Goal: Information Seeking & Learning: Learn about a topic

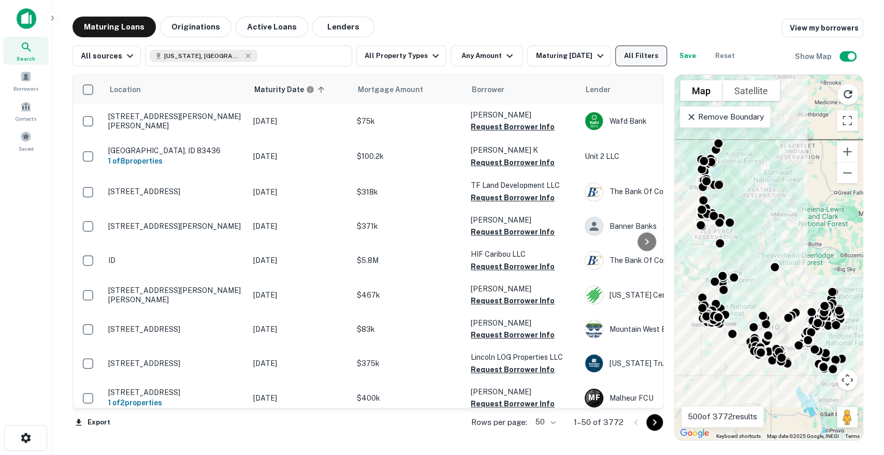
click at [636, 61] on button "All Filters" at bounding box center [641, 56] width 52 height 21
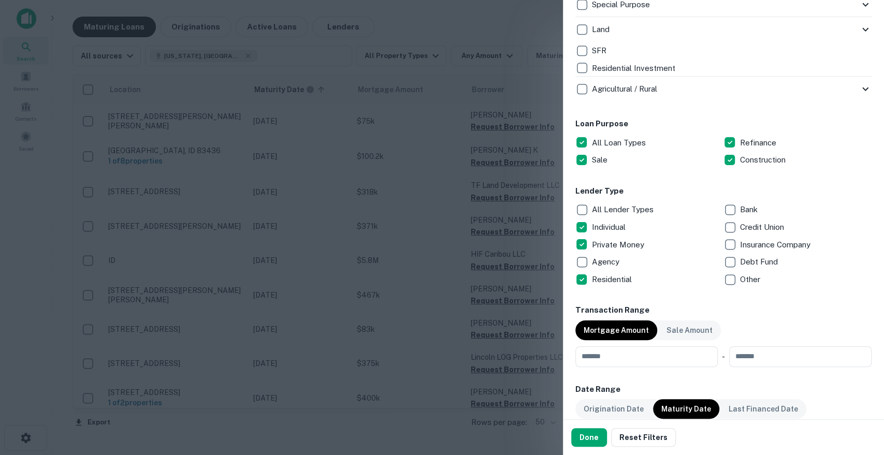
scroll to position [518, 0]
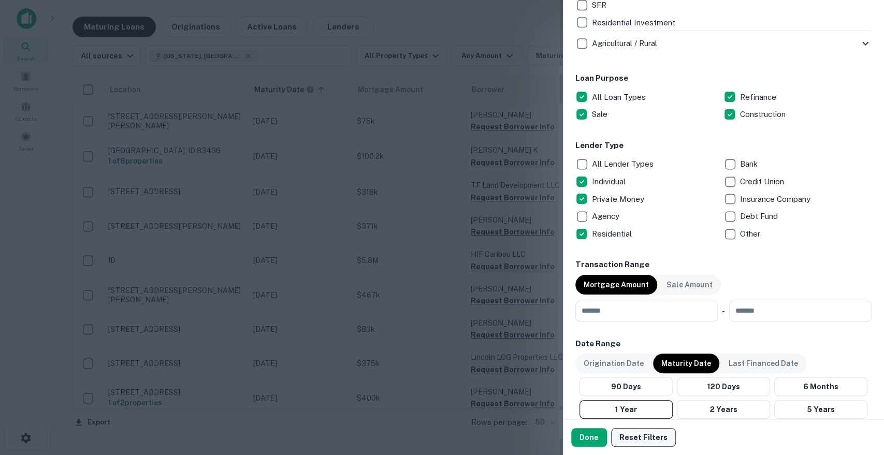
click at [738, 414] on button "2 Years" at bounding box center [723, 409] width 93 height 19
click at [579, 438] on button "Done" at bounding box center [589, 437] width 36 height 19
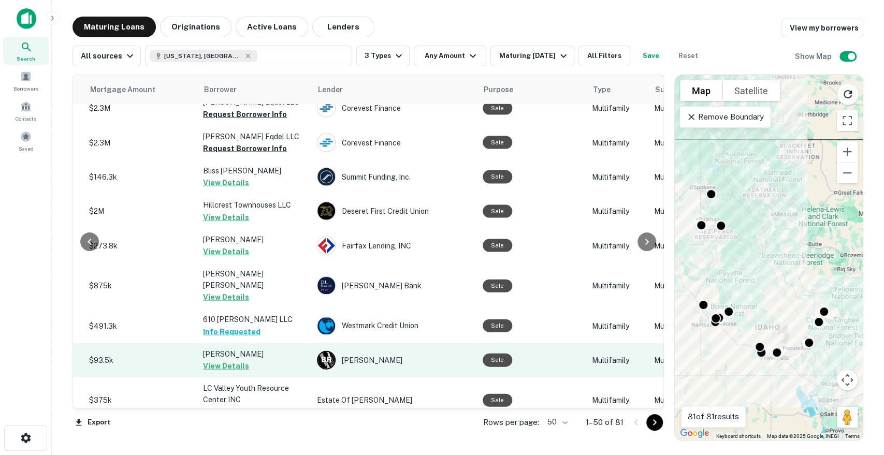
scroll to position [1480, 268]
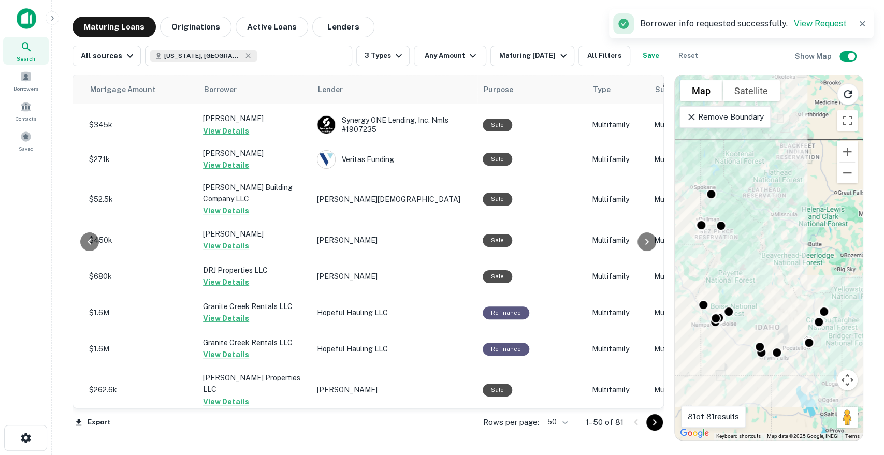
scroll to position [0, 268]
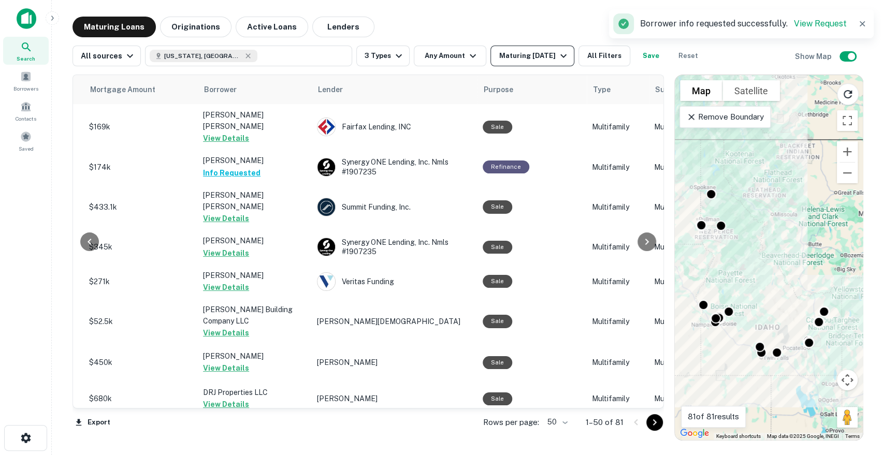
click at [553, 54] on div "Maturing [DATE]" at bounding box center [534, 56] width 70 height 12
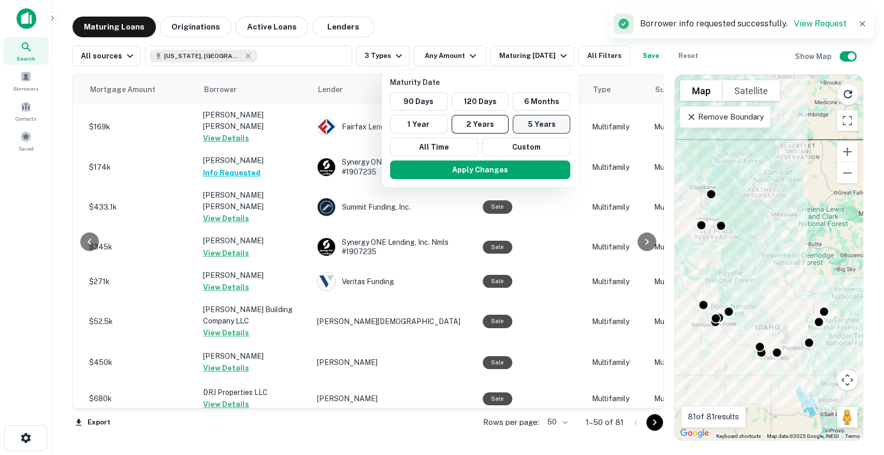
click at [545, 128] on button "5 Years" at bounding box center [541, 124] width 57 height 19
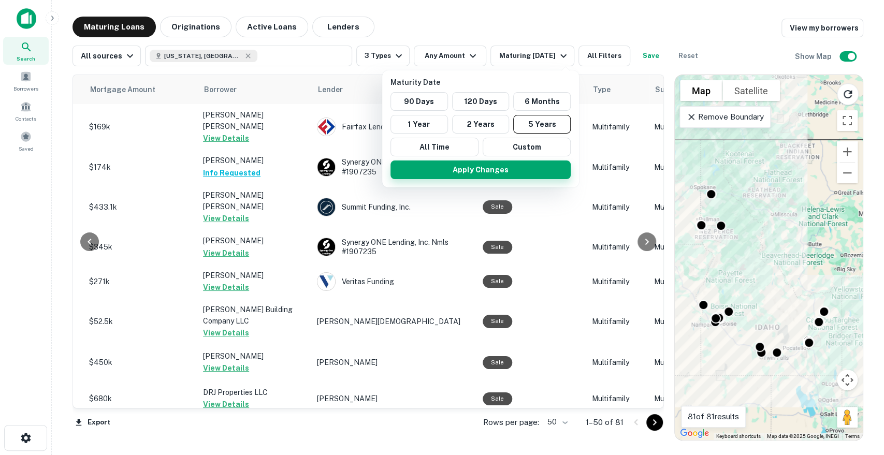
click at [522, 172] on button "Apply Changes" at bounding box center [480, 170] width 180 height 19
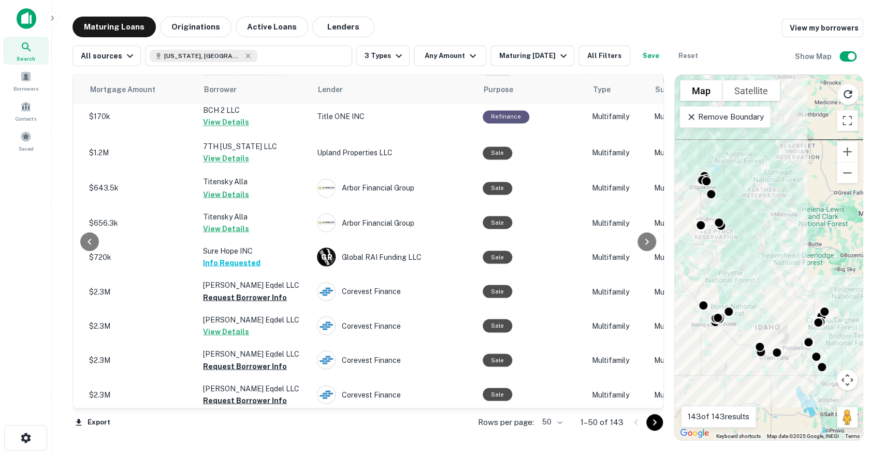
scroll to position [1480, 268]
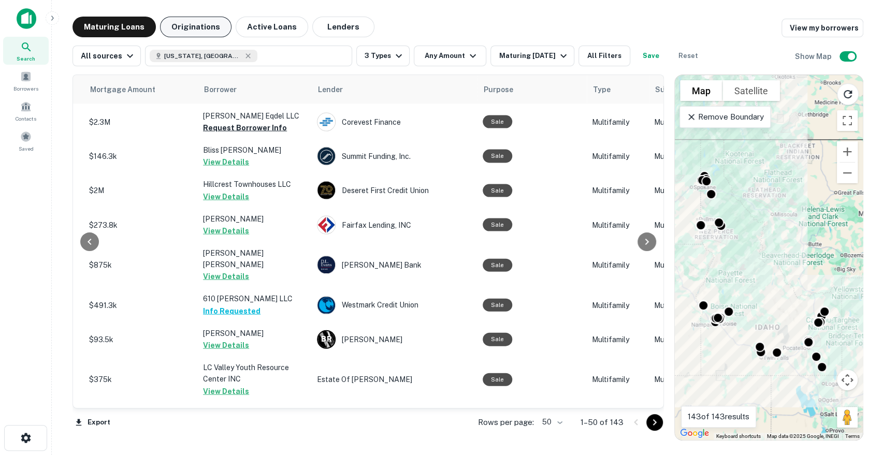
click at [200, 31] on button "Originations" at bounding box center [195, 27] width 71 height 21
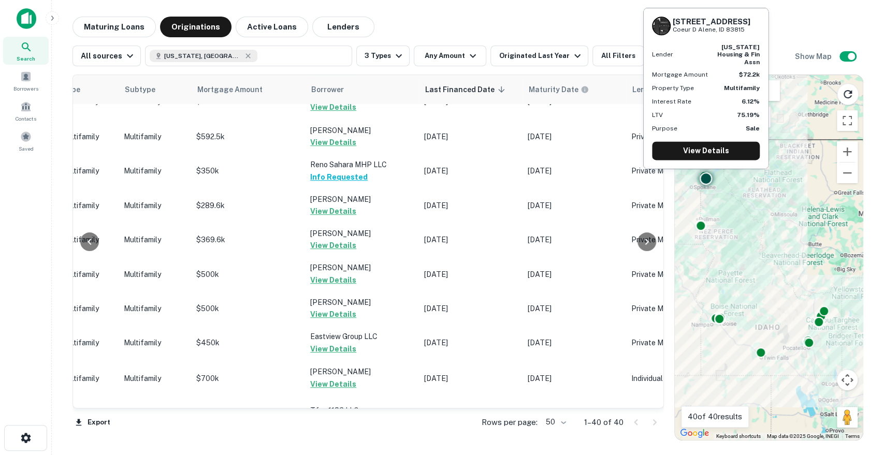
scroll to position [0, 467]
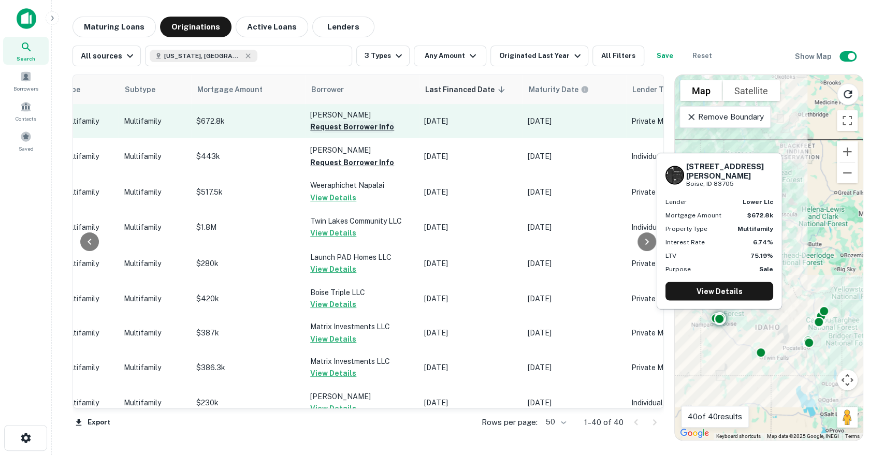
click at [371, 132] on button "Request Borrower Info" at bounding box center [352, 127] width 84 height 12
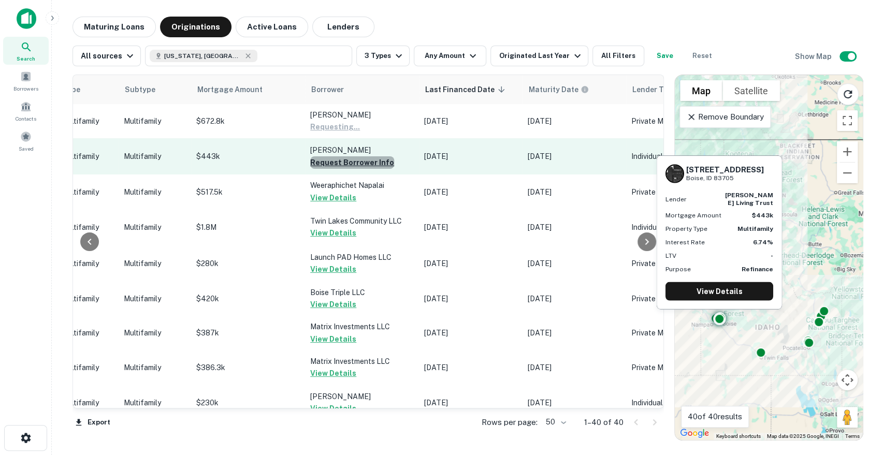
click at [371, 163] on button "Request Borrower Info" at bounding box center [352, 162] width 84 height 12
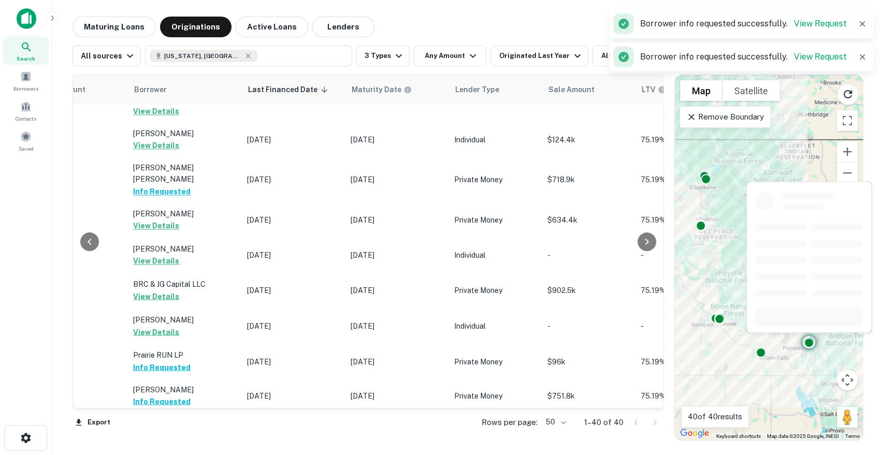
scroll to position [1107, 644]
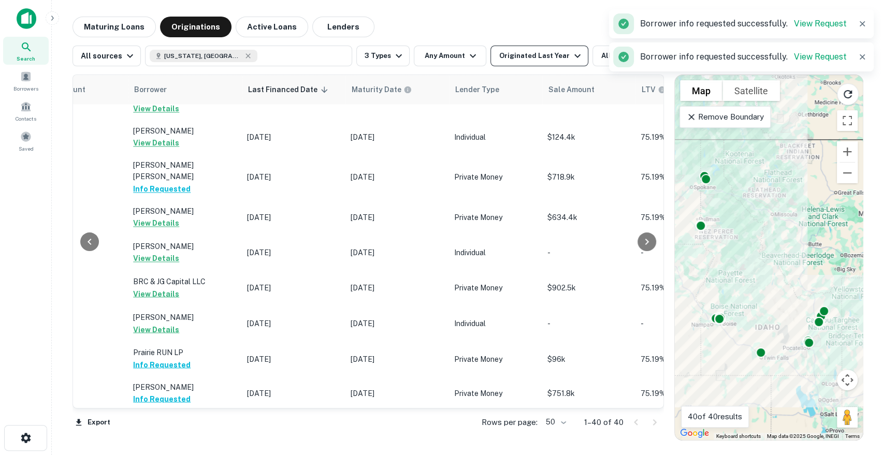
click at [571, 50] on icon "button" at bounding box center [577, 56] width 12 height 12
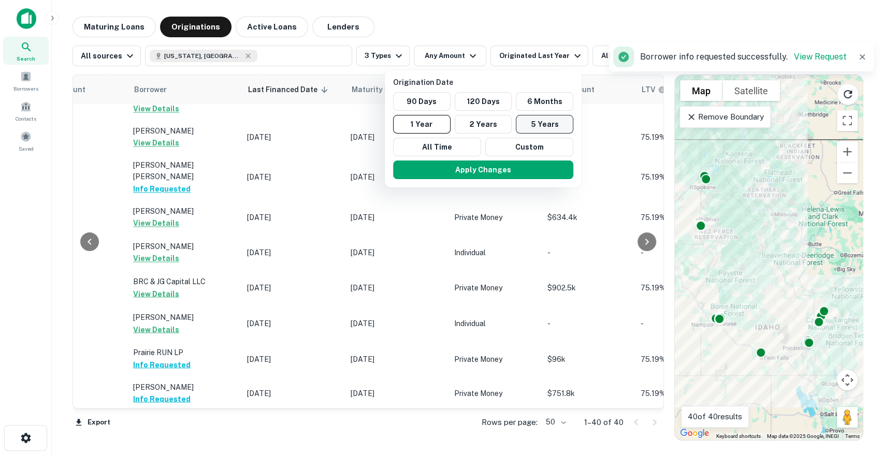
click at [531, 125] on button "5 Years" at bounding box center [544, 124] width 57 height 19
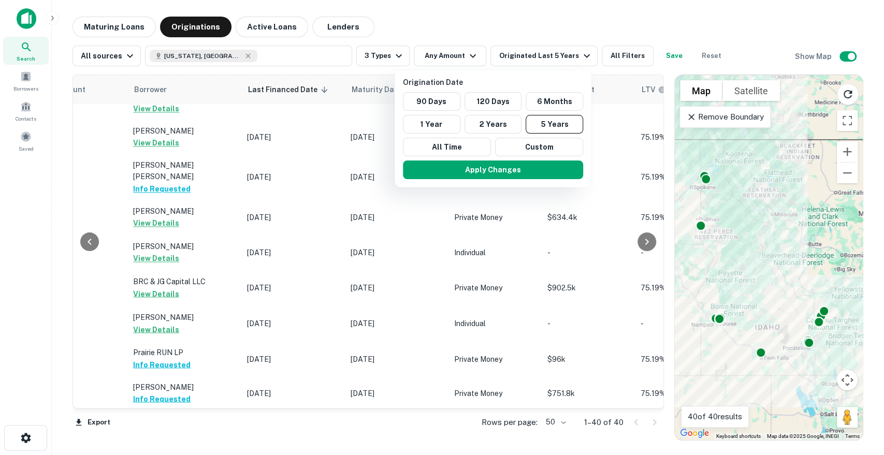
click at [505, 159] on div "Apply Changes" at bounding box center [493, 169] width 188 height 27
click at [505, 171] on button "Apply Changes" at bounding box center [493, 170] width 180 height 19
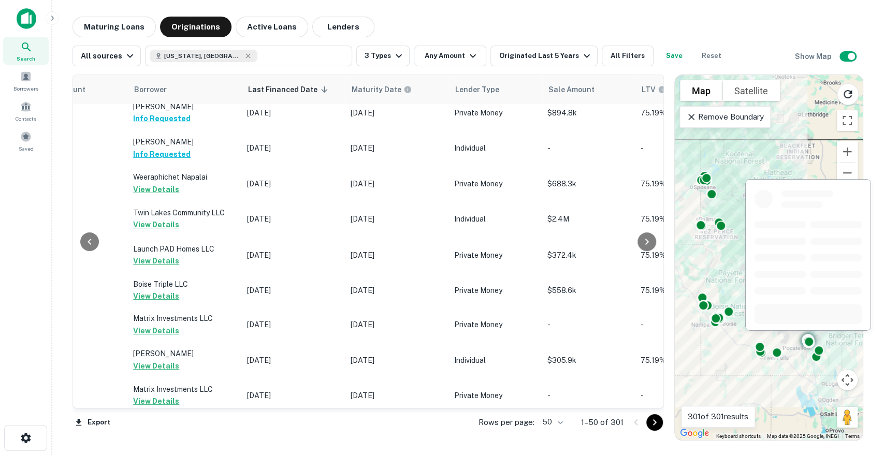
scroll to position [0, 644]
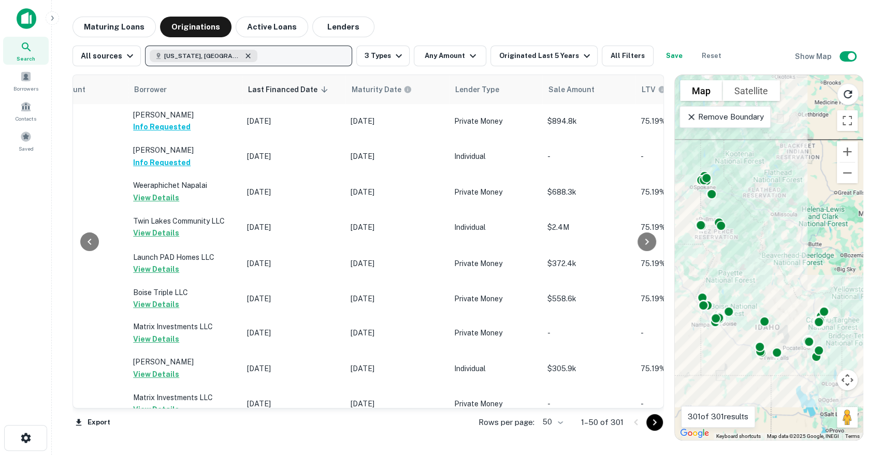
click at [244, 52] on icon "button" at bounding box center [248, 56] width 8 height 8
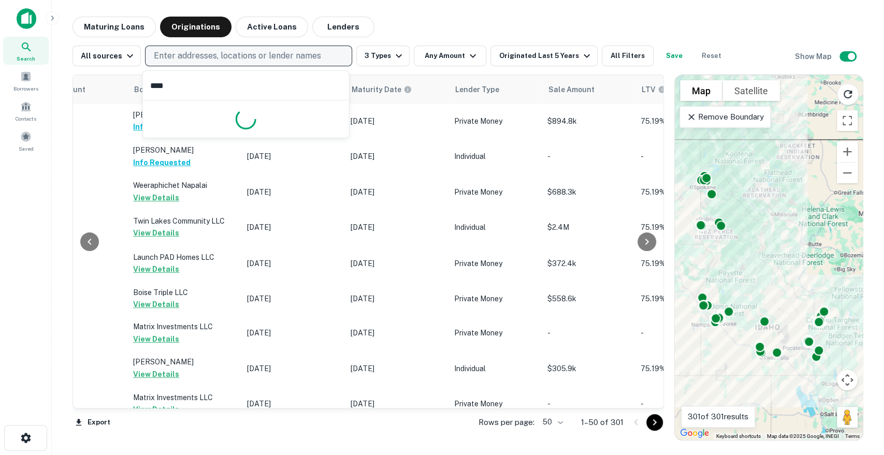
type input "*****"
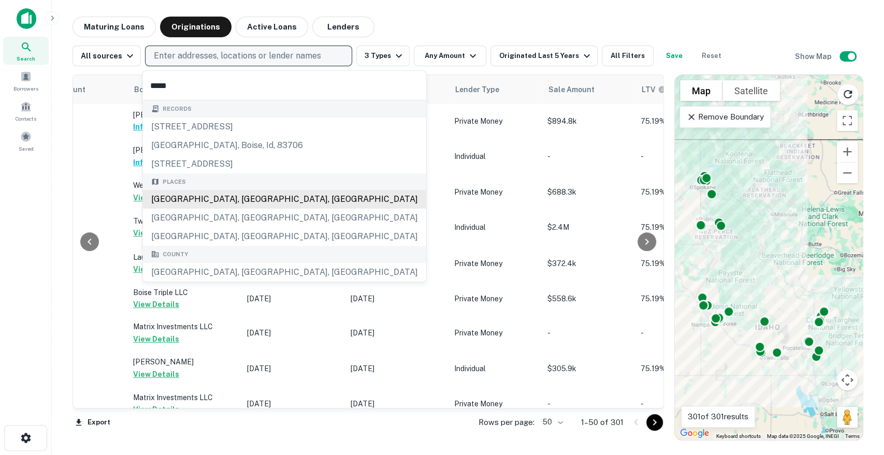
click at [205, 206] on div "[GEOGRAPHIC_DATA], [GEOGRAPHIC_DATA], [GEOGRAPHIC_DATA]" at bounding box center [284, 199] width 283 height 19
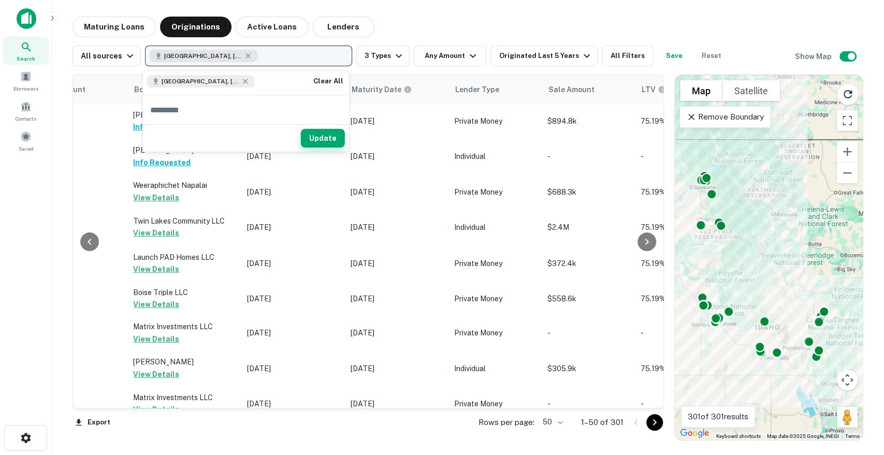
click at [315, 130] on button "Update" at bounding box center [323, 138] width 44 height 19
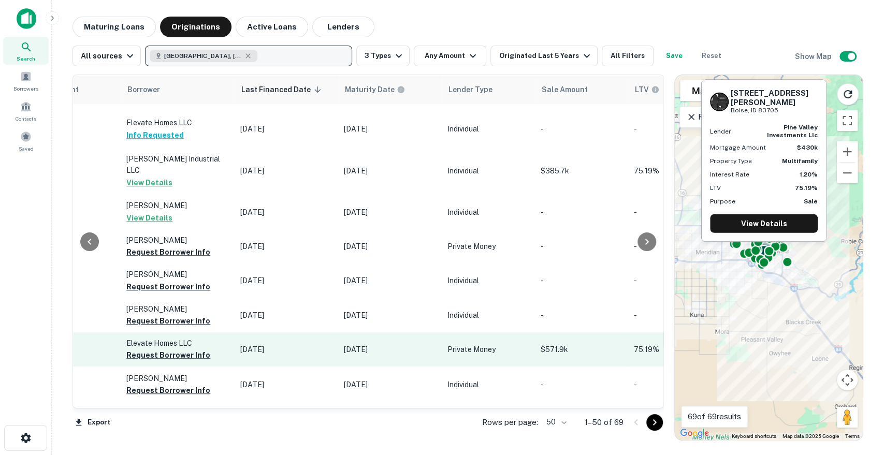
scroll to position [575, 644]
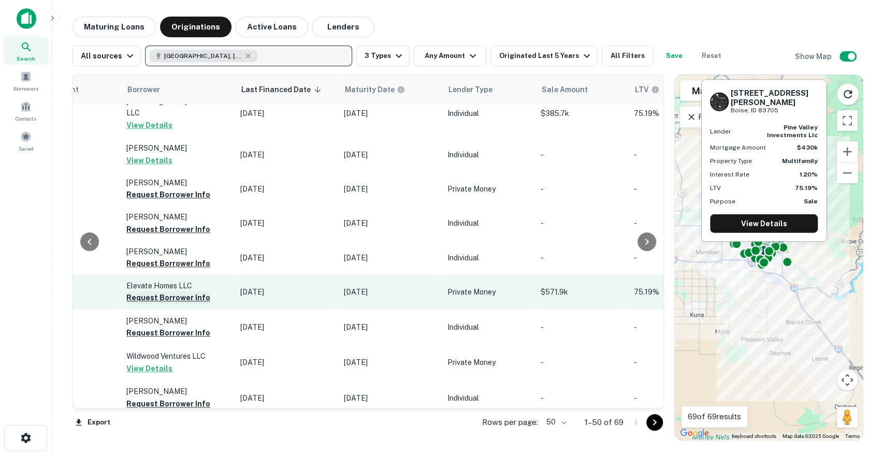
click at [187, 292] on button "Request Borrower Info" at bounding box center [168, 298] width 84 height 12
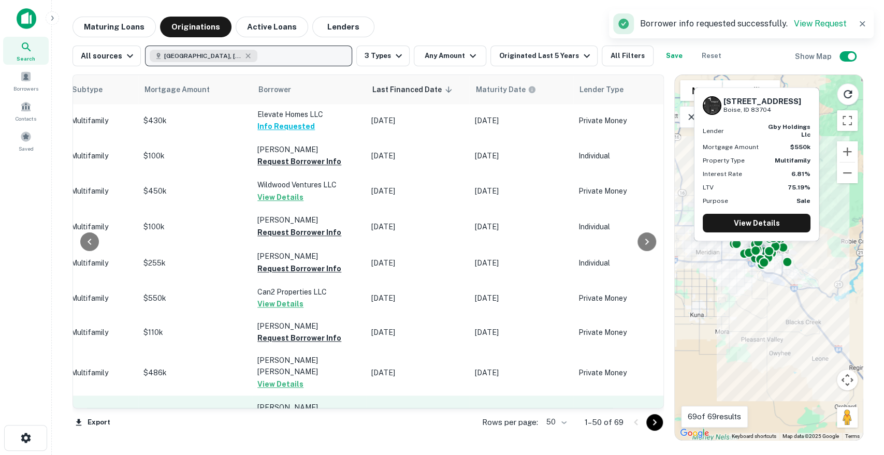
scroll to position [748, 513]
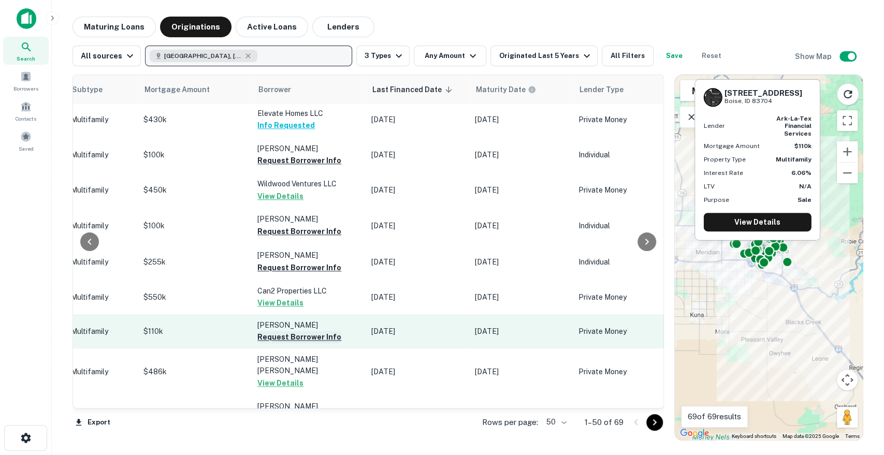
click at [307, 331] on button "Request Borrower Info" at bounding box center [299, 337] width 84 height 12
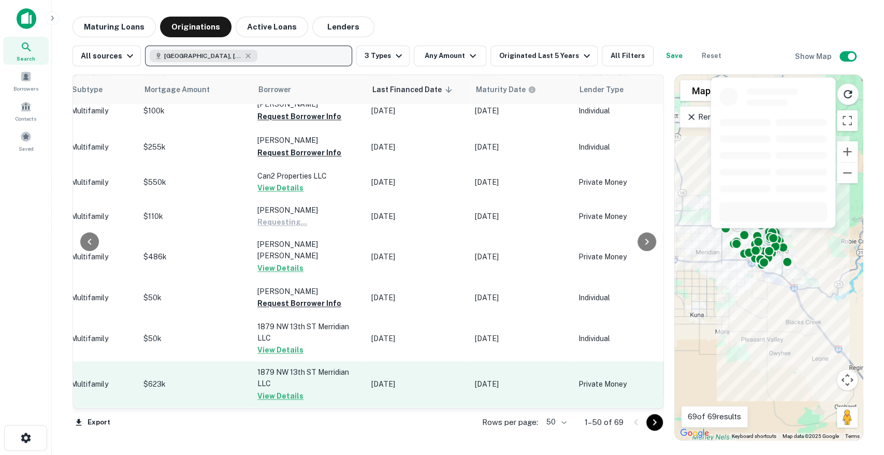
scroll to position [978, 513]
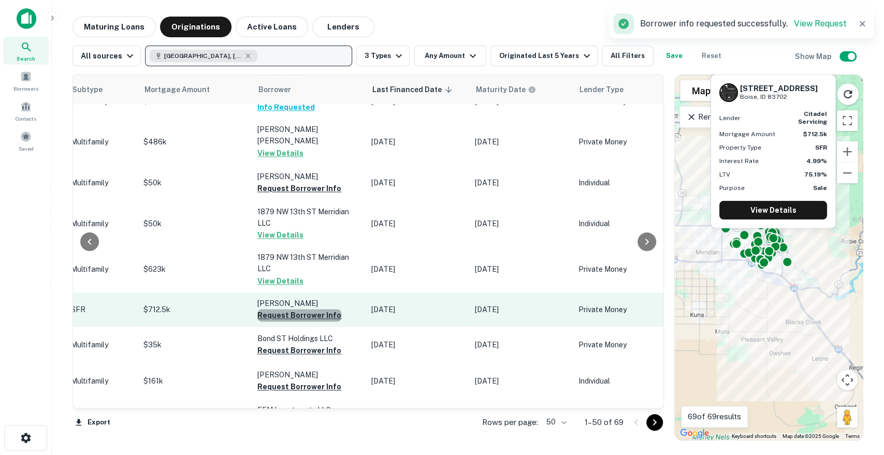
click at [311, 309] on button "Request Borrower Info" at bounding box center [299, 315] width 84 height 12
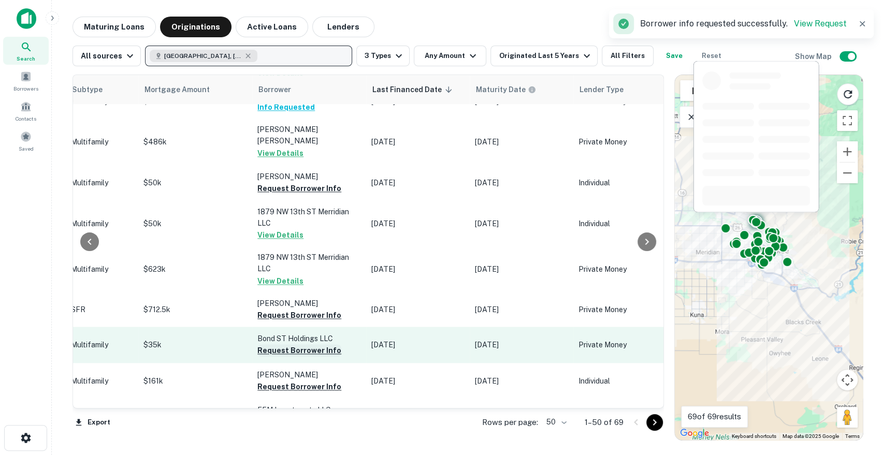
click at [307, 344] on button "Request Borrower Info" at bounding box center [299, 350] width 84 height 12
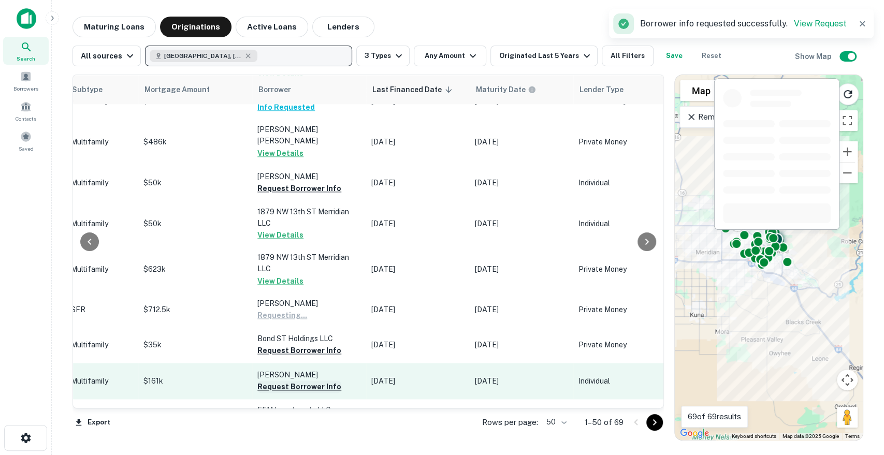
click at [301, 381] on button "Request Borrower Info" at bounding box center [299, 387] width 84 height 12
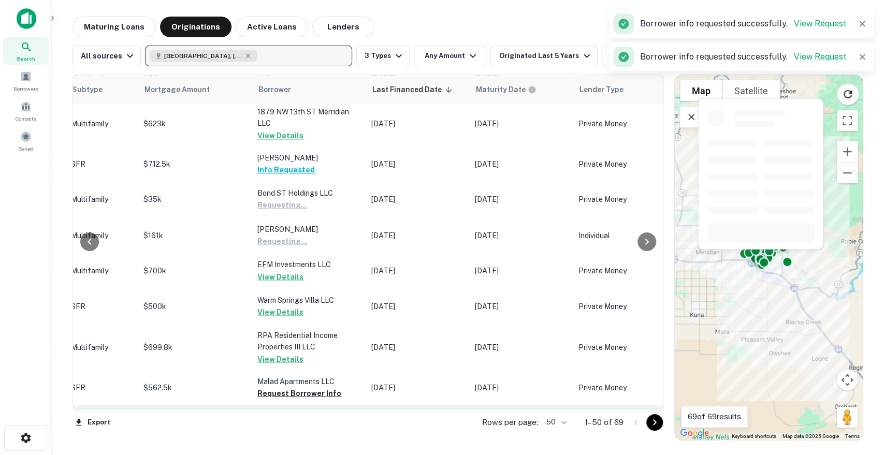
scroll to position [1151, 513]
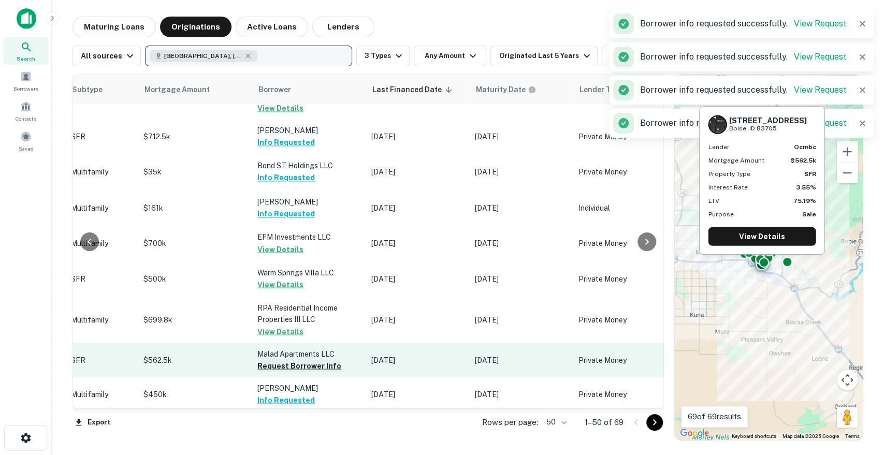
click at [312, 359] on button "Request Borrower Info" at bounding box center [299, 365] width 84 height 12
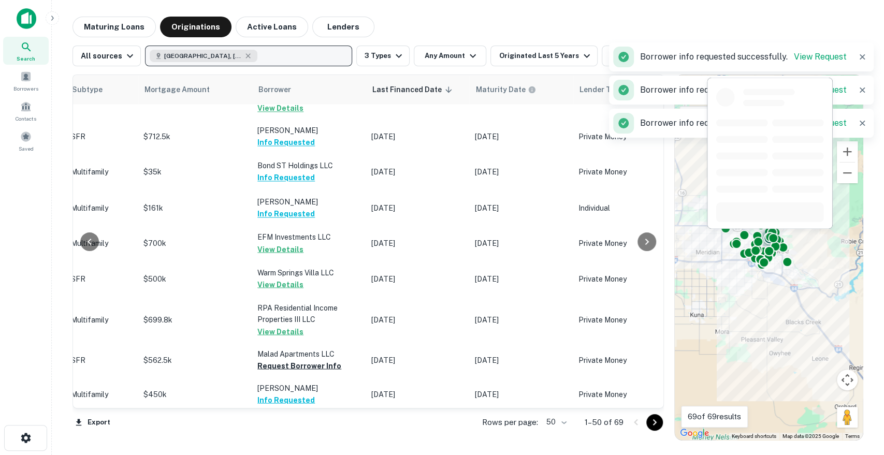
click at [317, 428] on button "Request Borrower Info" at bounding box center [299, 434] width 84 height 12
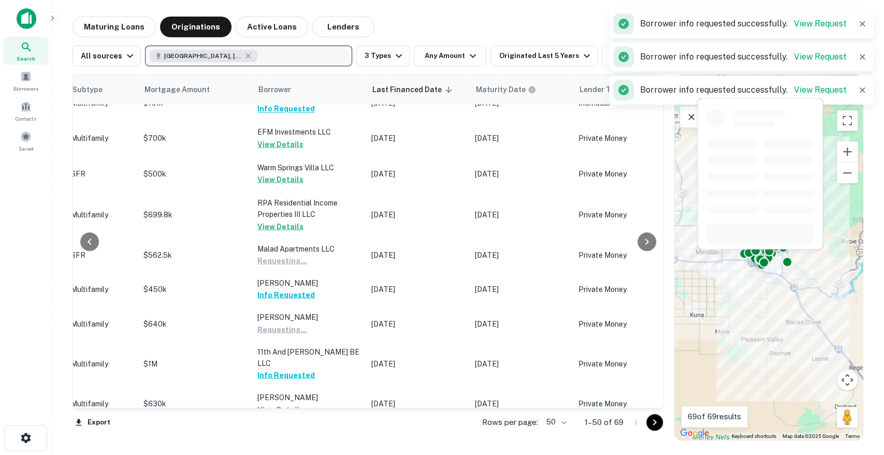
scroll to position [1323, 513]
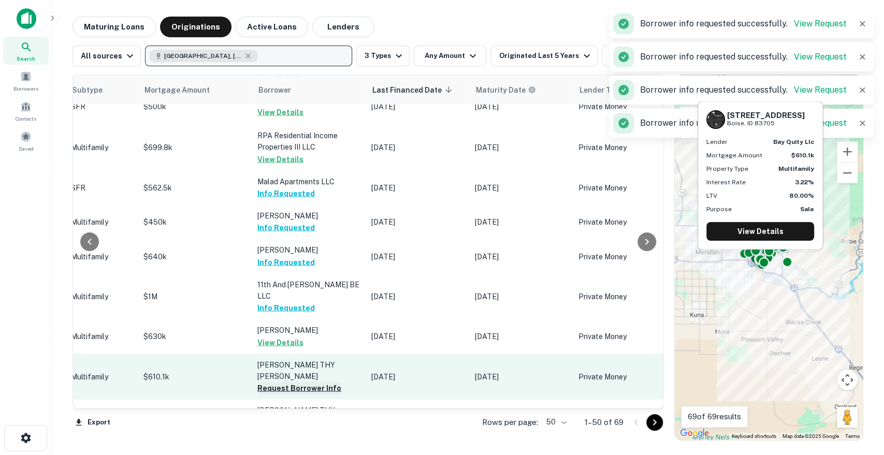
click at [319, 382] on button "Request Borrower Info" at bounding box center [299, 388] width 84 height 12
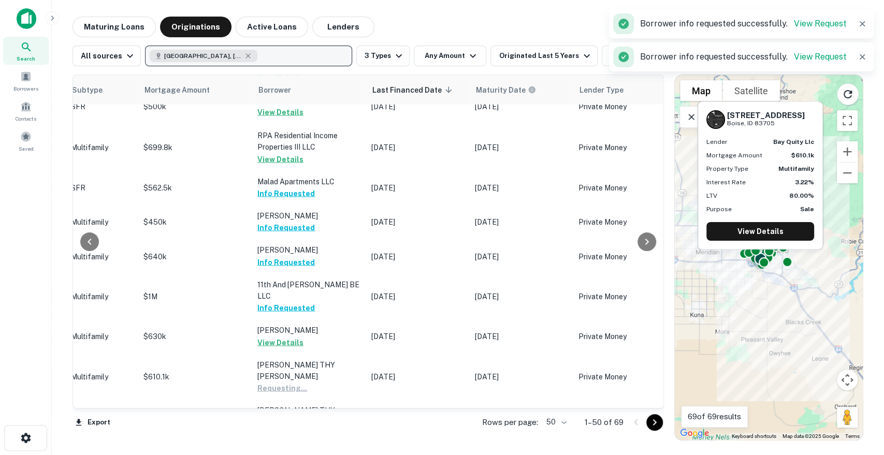
scroll to position [1438, 513]
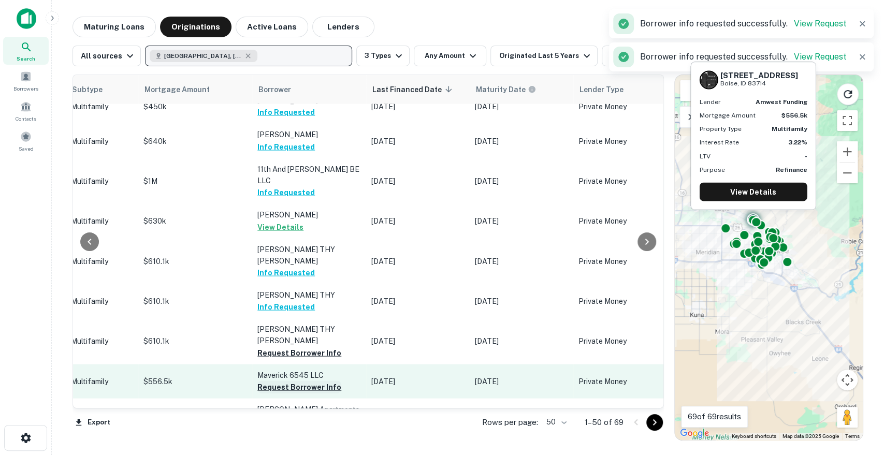
click at [305, 381] on button "Request Borrower Info" at bounding box center [299, 387] width 84 height 12
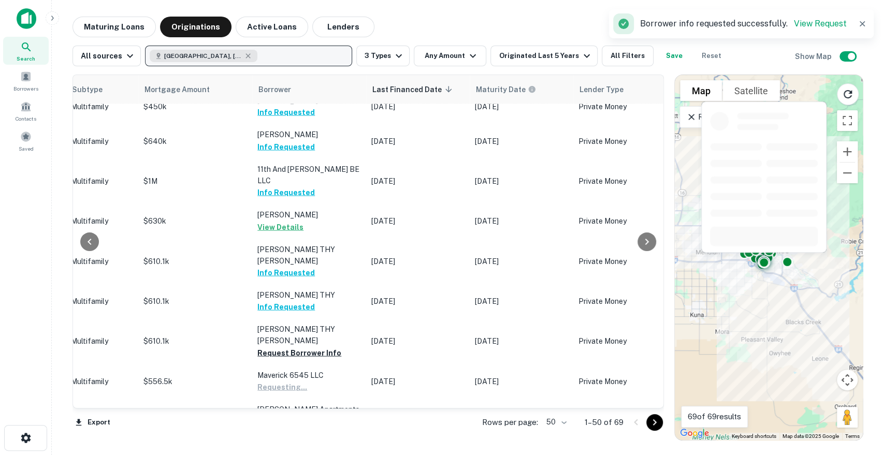
scroll to position [1483, 513]
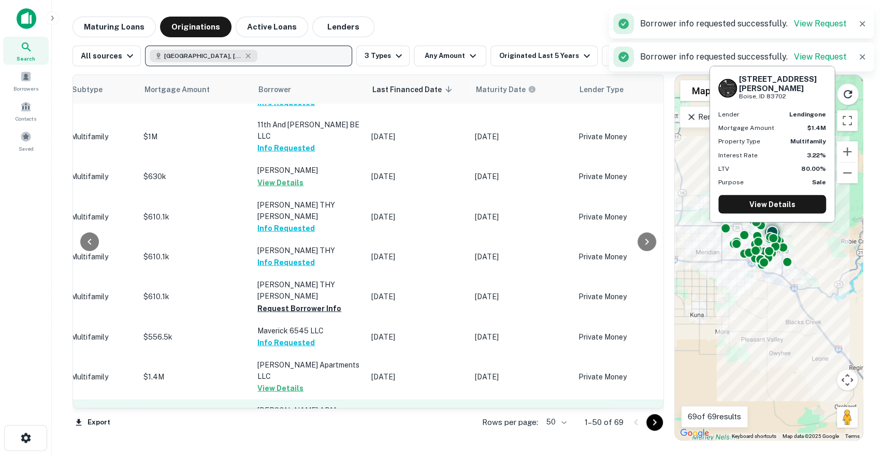
click at [311, 428] on button "Request Borrower Info" at bounding box center [299, 434] width 84 height 12
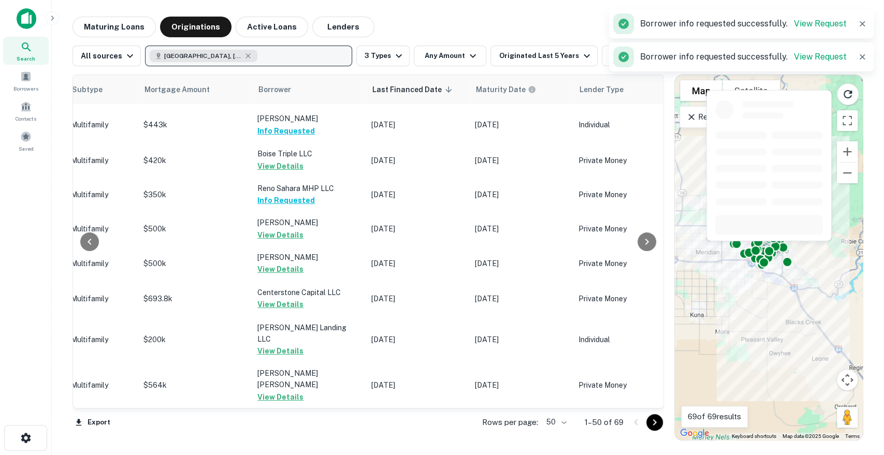
scroll to position [0, 513]
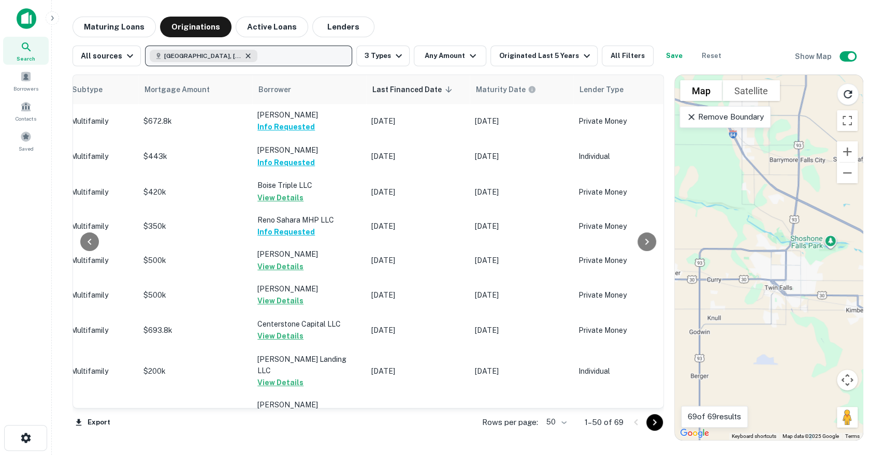
click at [246, 55] on icon "button" at bounding box center [248, 55] width 5 height 5
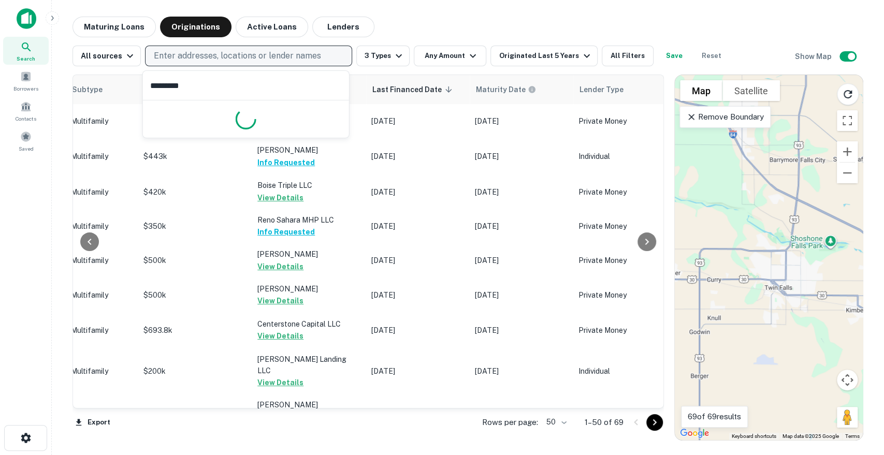
type input "**********"
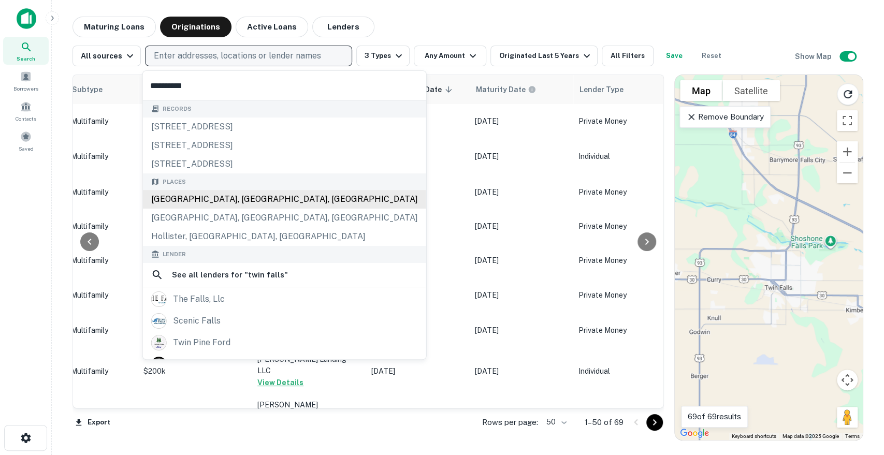
click at [244, 206] on div "[GEOGRAPHIC_DATA], [GEOGRAPHIC_DATA], [GEOGRAPHIC_DATA]" at bounding box center [284, 199] width 283 height 19
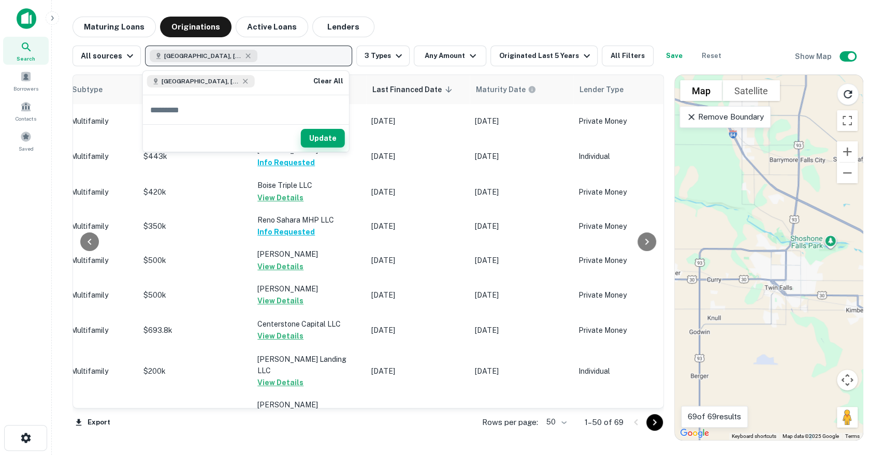
click at [326, 141] on button "Update" at bounding box center [323, 138] width 44 height 19
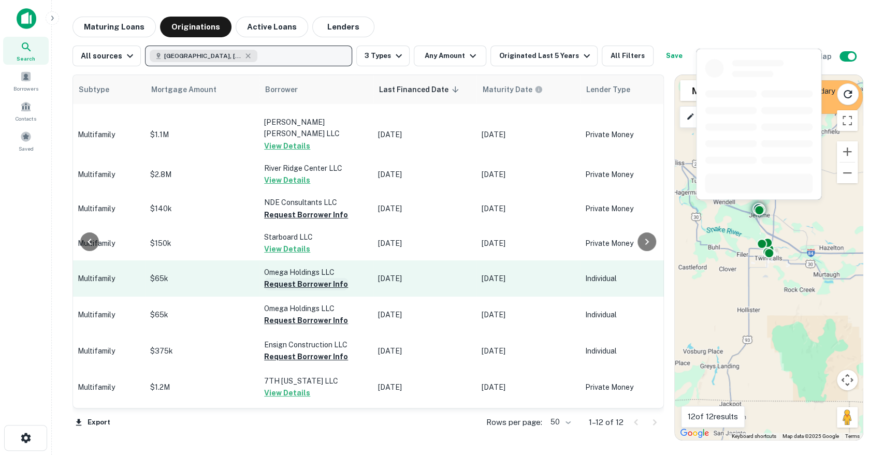
scroll to position [57, 513]
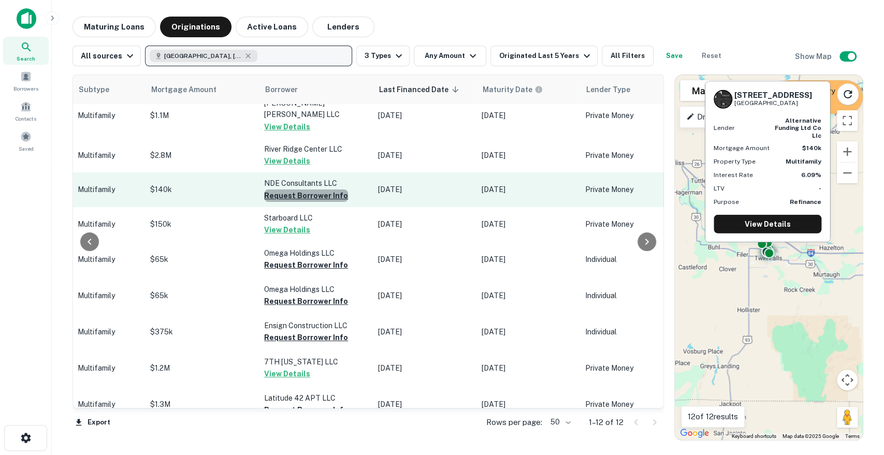
click at [310, 190] on button "Request Borrower Info" at bounding box center [306, 196] width 84 height 12
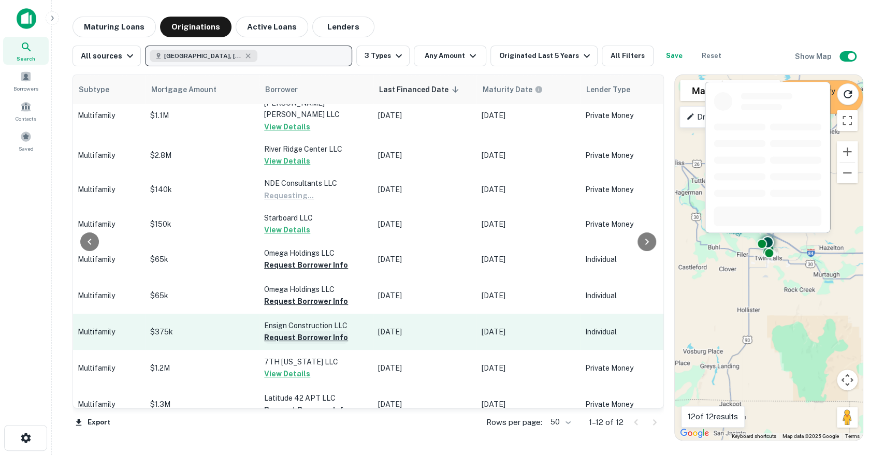
click at [318, 331] on button "Request Borrower Info" at bounding box center [306, 337] width 84 height 12
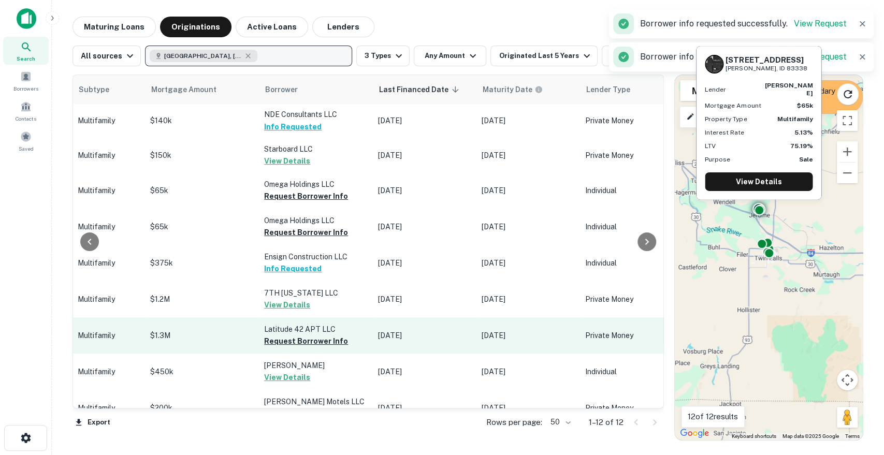
scroll to position [131, 513]
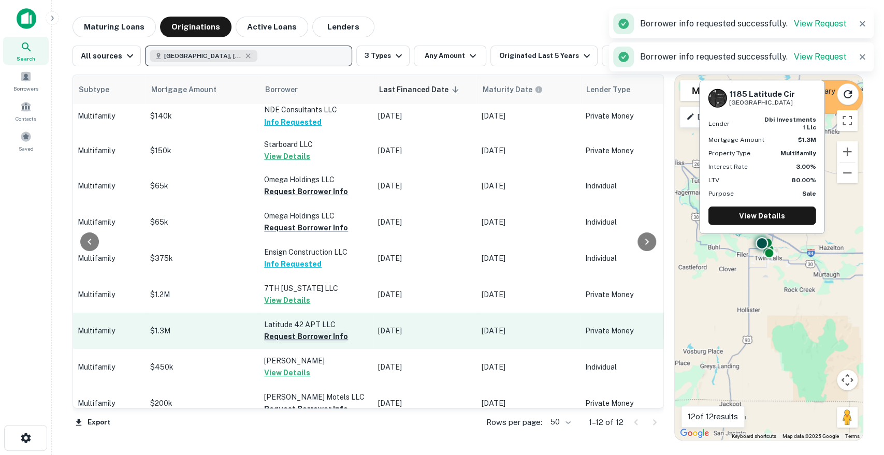
click at [319, 330] on button "Request Borrower Info" at bounding box center [306, 336] width 84 height 12
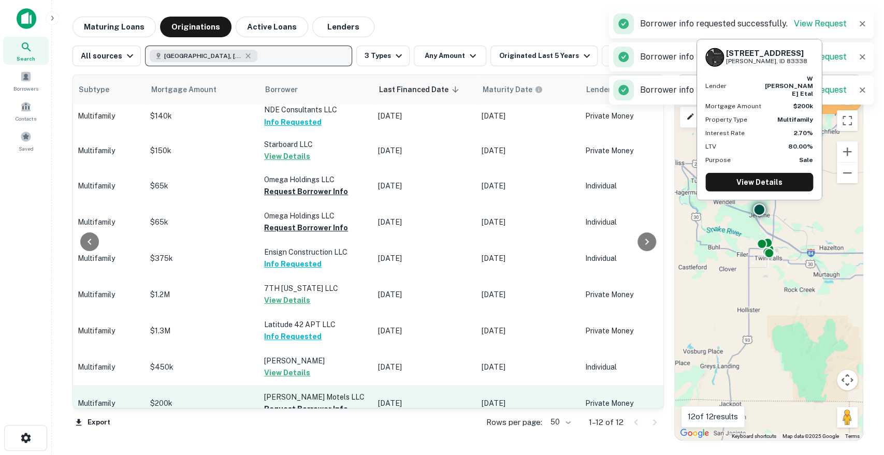
click at [326, 395] on td "[PERSON_NAME] Motels LLC Request Borrower Info" at bounding box center [316, 403] width 114 height 36
click at [327, 395] on td "[PERSON_NAME] Motels LLC Request Borrower Info" at bounding box center [316, 403] width 114 height 36
click at [327, 403] on button "Request Borrower Info" at bounding box center [306, 409] width 84 height 12
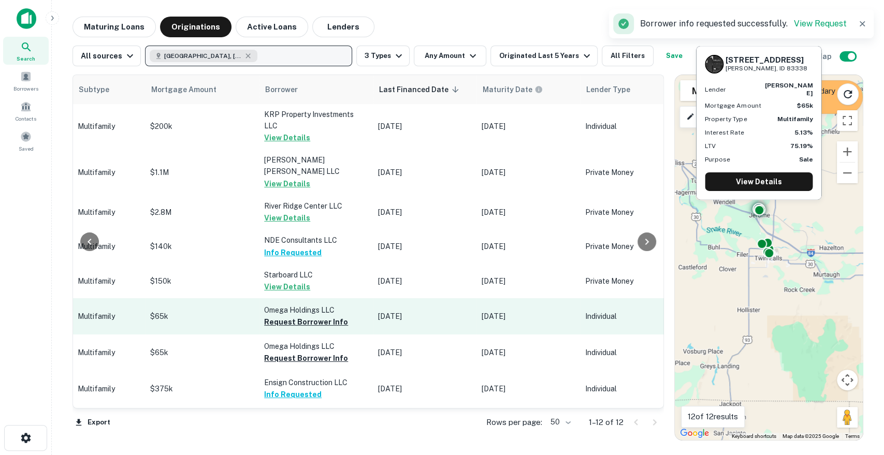
scroll to position [0, 513]
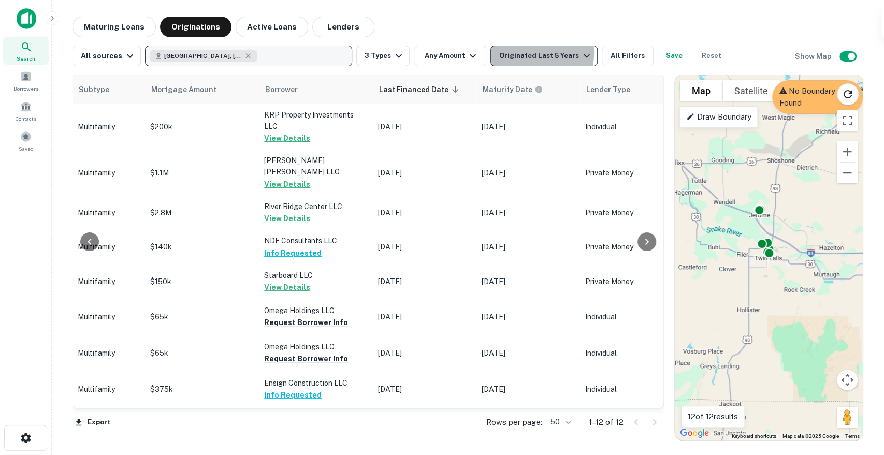
click at [526, 53] on div "Originated Last 5 Years" at bounding box center [546, 56] width 94 height 12
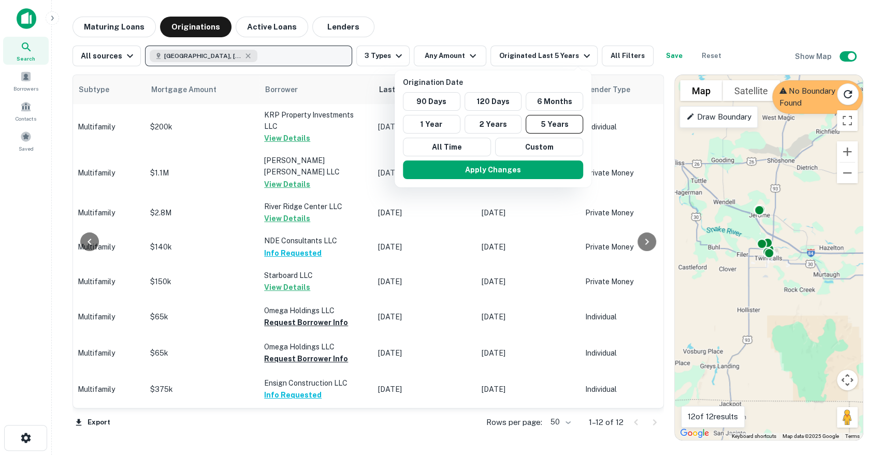
click at [119, 30] on div at bounding box center [442, 227] width 884 height 455
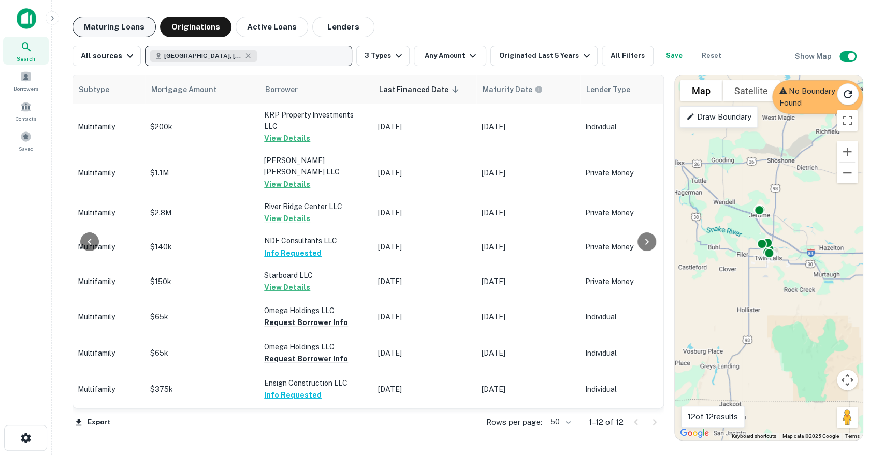
click at [120, 32] on button "Maturing Loans" at bounding box center [113, 27] width 83 height 21
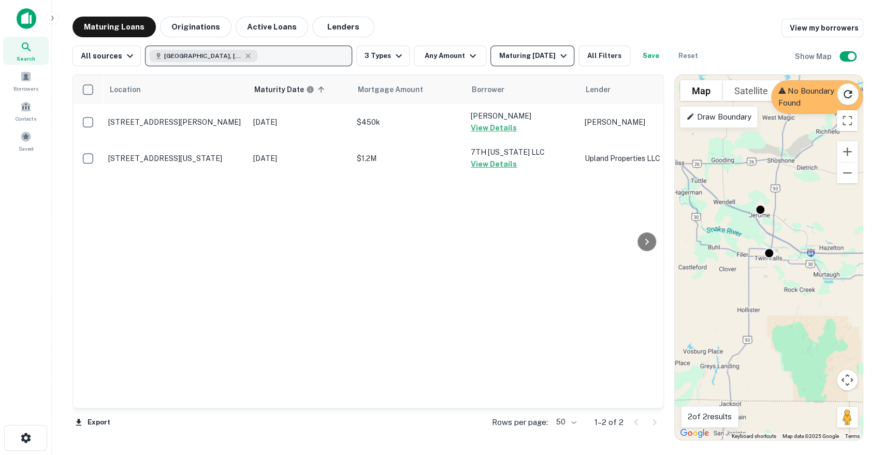
click at [518, 57] on div "Maturing [DATE]" at bounding box center [534, 56] width 70 height 12
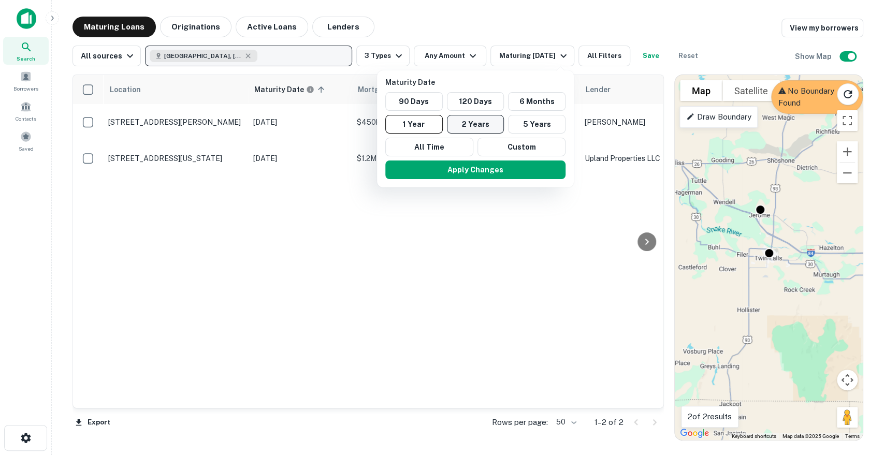
click at [476, 123] on button "2 Years" at bounding box center [475, 124] width 57 height 19
click at [495, 165] on button "Apply Changes" at bounding box center [480, 170] width 180 height 19
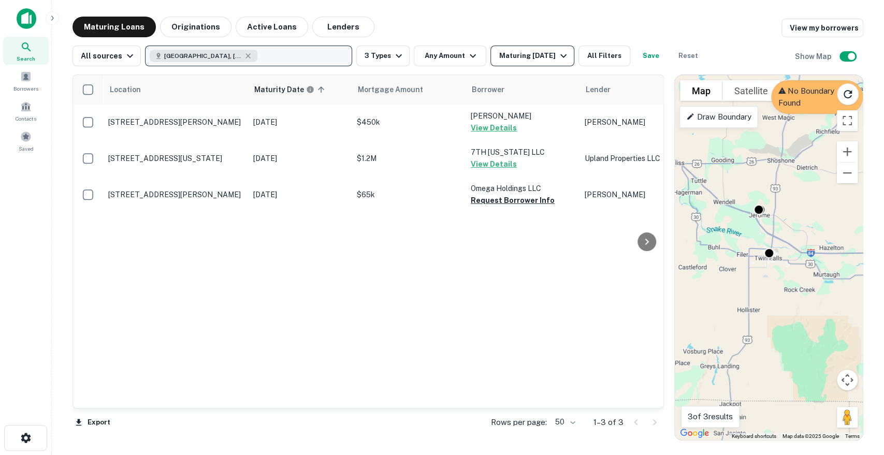
click at [523, 65] on button "Maturing [DATE]" at bounding box center [531, 56] width 83 height 21
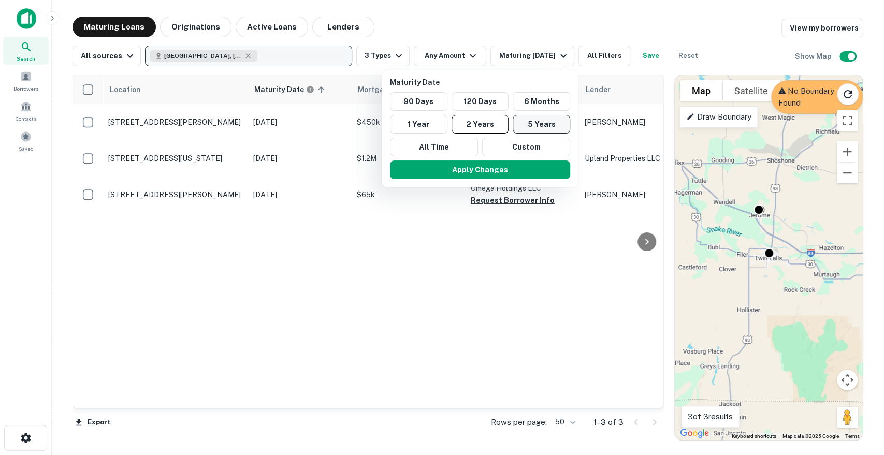
click at [553, 128] on button "5 Years" at bounding box center [541, 124] width 57 height 19
click at [512, 168] on button "Apply Changes" at bounding box center [480, 170] width 180 height 19
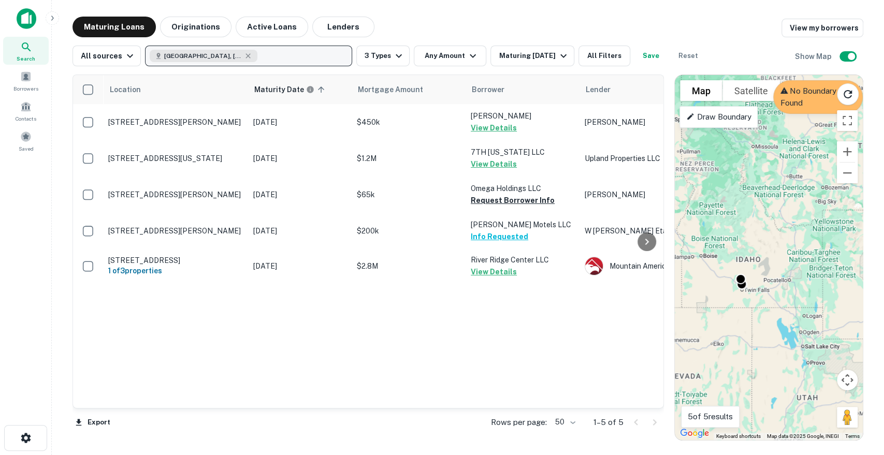
drag, startPoint x: 791, startPoint y: 220, endPoint x: 786, endPoint y: 308, distance: 88.2
click at [786, 308] on div "To activate drag with keyboard, press Alt + Enter. Once in keyboard drag state,…" at bounding box center [769, 257] width 188 height 365
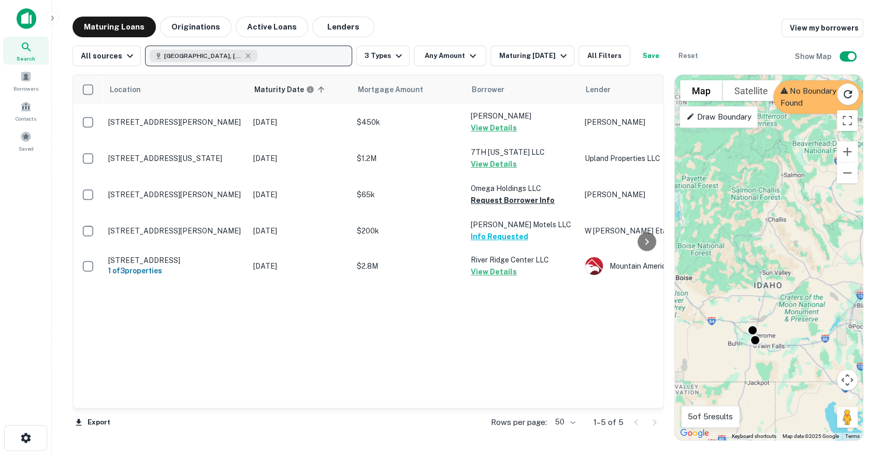
drag, startPoint x: 752, startPoint y: 244, endPoint x: 837, endPoint y: 259, distance: 86.2
click at [837, 259] on div "To activate drag with keyboard, press Alt + Enter. Once in keyboard drag state,…" at bounding box center [769, 257] width 188 height 365
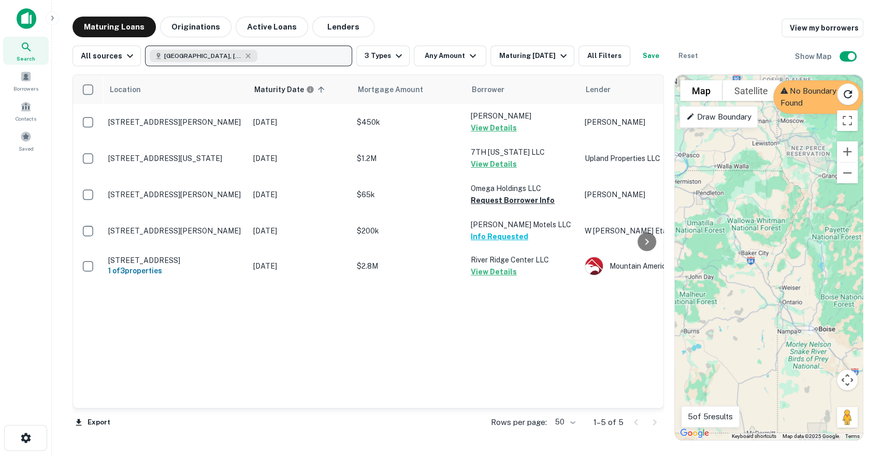
drag, startPoint x: 737, startPoint y: 257, endPoint x: 883, endPoint y: 308, distance: 154.3
click at [883, 308] on main "Maturing Loans Originations Active Loans Lenders View my borrowers All sources …" at bounding box center [468, 227] width 832 height 455
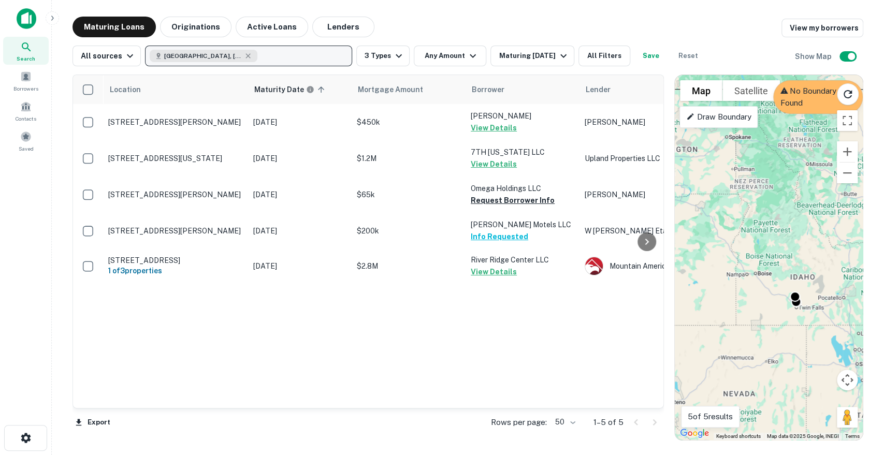
drag, startPoint x: 758, startPoint y: 224, endPoint x: 711, endPoint y: 202, distance: 51.9
click at [711, 202] on div "To activate drag with keyboard, press Alt + Enter. Once in keyboard drag state,…" at bounding box center [769, 257] width 188 height 365
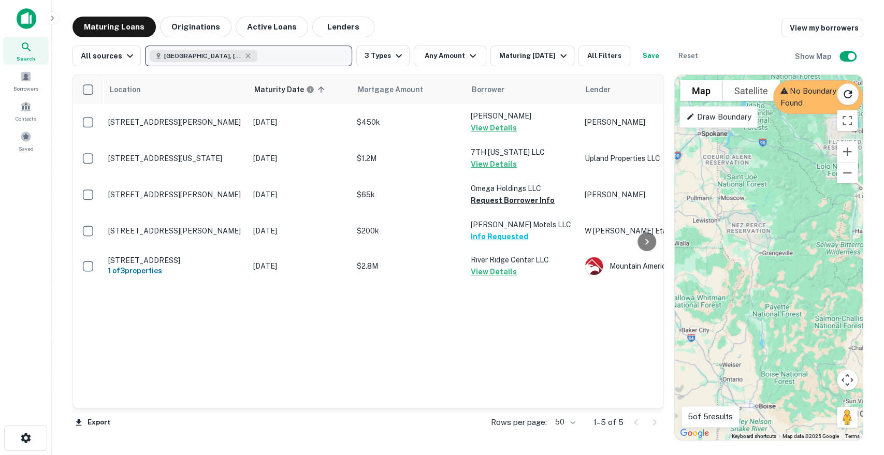
drag, startPoint x: 804, startPoint y: 233, endPoint x: 804, endPoint y: 315, distance: 82.3
click at [804, 315] on div "To activate drag with keyboard, press Alt + Enter. Once in keyboard drag state,…" at bounding box center [769, 257] width 188 height 365
drag, startPoint x: 758, startPoint y: 119, endPoint x: 750, endPoint y: 202, distance: 83.2
click at [750, 202] on div "To activate drag with keyboard, press Alt + Enter. Once in keyboard drag state,…" at bounding box center [769, 257] width 188 height 365
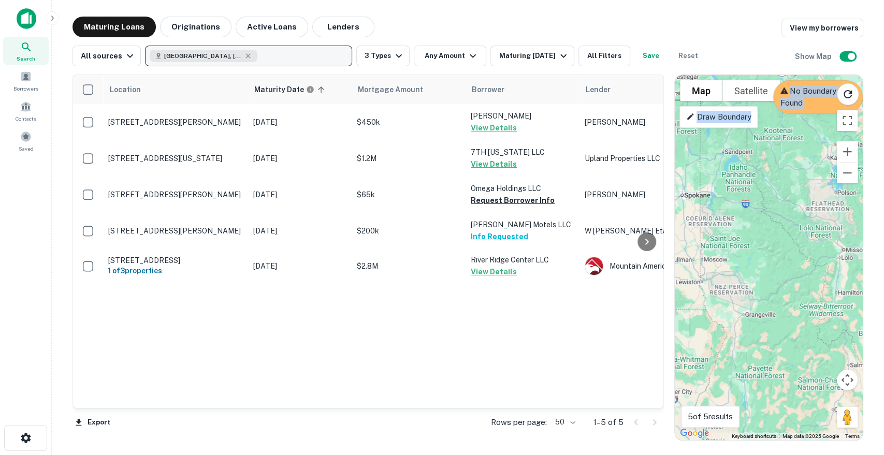
drag, startPoint x: 750, startPoint y: 190, endPoint x: 718, endPoint y: 206, distance: 35.4
click at [734, 243] on div "To activate drag with keyboard, press Alt + Enter. Once in keyboard drag state,…" at bounding box center [769, 257] width 188 height 365
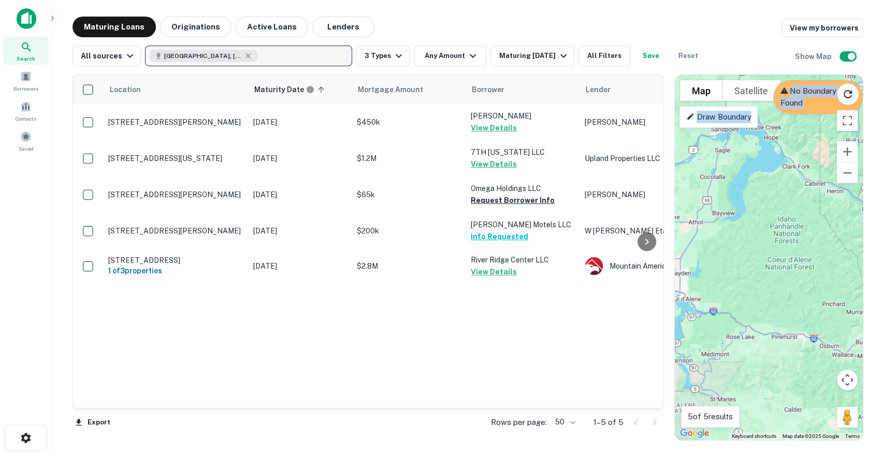
drag, startPoint x: 728, startPoint y: 234, endPoint x: 713, endPoint y: 328, distance: 95.0
click at [713, 328] on div "To activate drag with keyboard, press Alt + Enter. Once in keyboard drag state,…" at bounding box center [769, 257] width 188 height 365
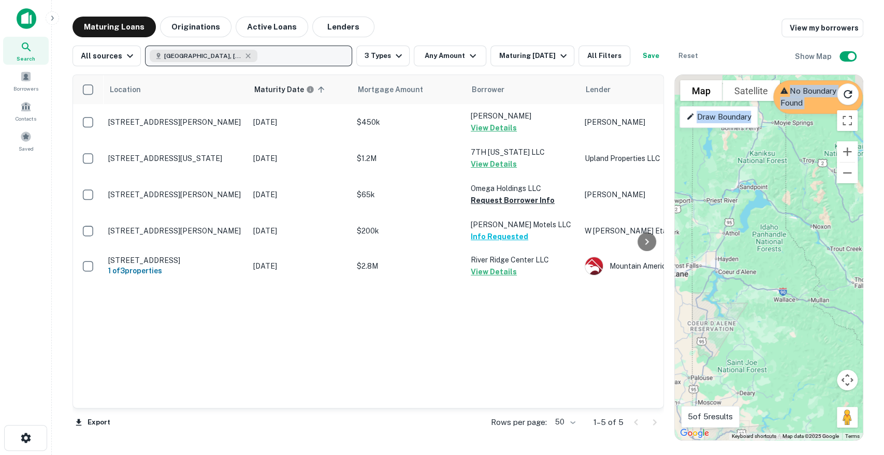
drag, startPoint x: 756, startPoint y: 166, endPoint x: 749, endPoint y: 199, distance: 33.7
click at [749, 199] on div "To activate drag with keyboard, press Alt + Enter. Once in keyboard drag state,…" at bounding box center [769, 257] width 188 height 365
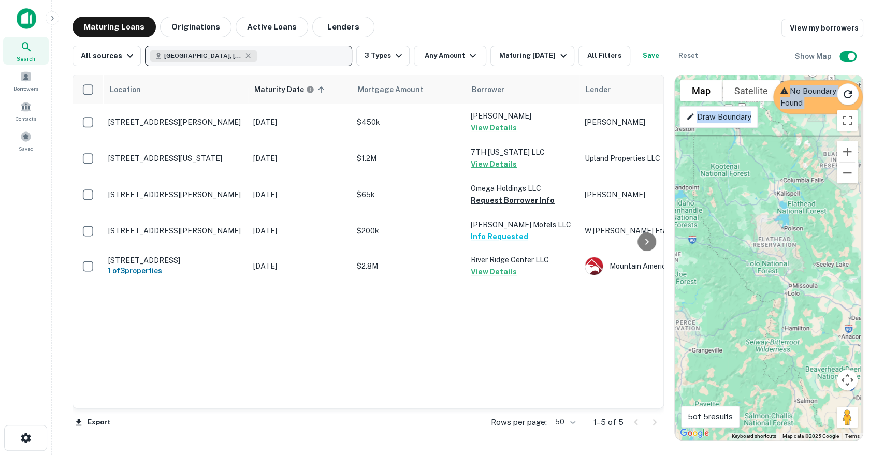
drag, startPoint x: 820, startPoint y: 207, endPoint x: 748, endPoint y: 201, distance: 71.6
click at [749, 200] on div "To activate drag with keyboard, press Alt + Enter. Once in keyboard drag state,…" at bounding box center [769, 257] width 188 height 365
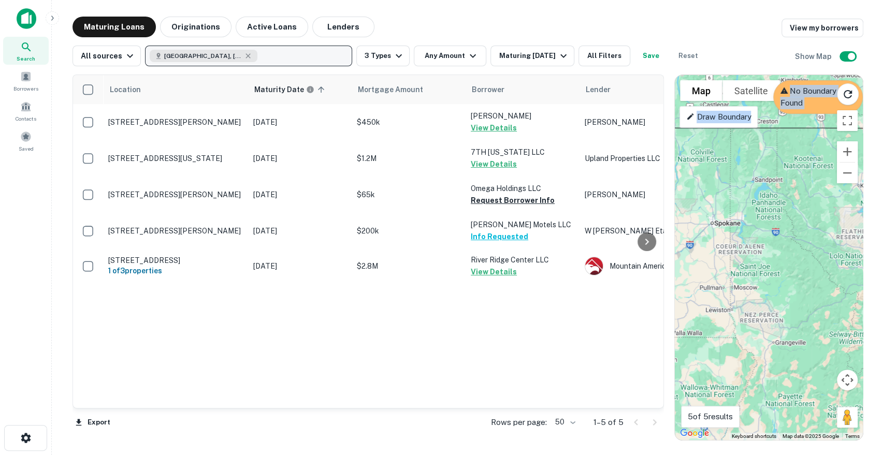
drag, startPoint x: 766, startPoint y: 231, endPoint x: 782, endPoint y: 267, distance: 39.4
click at [782, 267] on div "To activate drag with keyboard, press Alt + Enter. Once in keyboard drag state,…" at bounding box center [769, 257] width 188 height 365
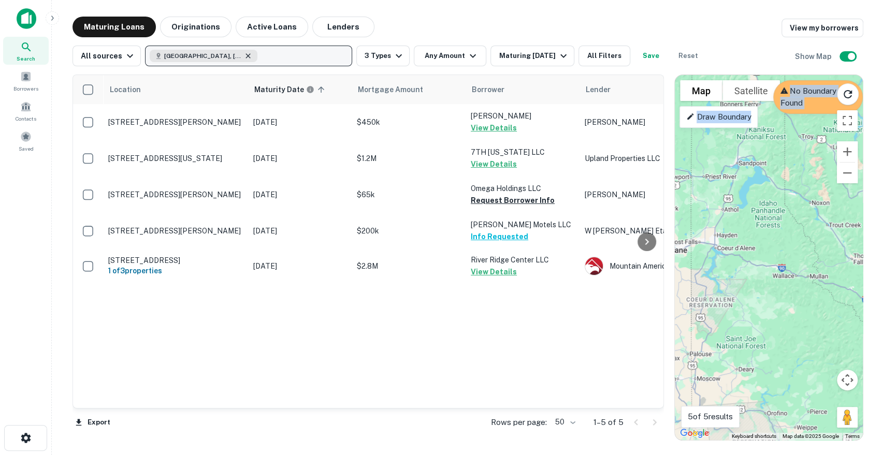
click at [244, 53] on icon "button" at bounding box center [248, 56] width 8 height 8
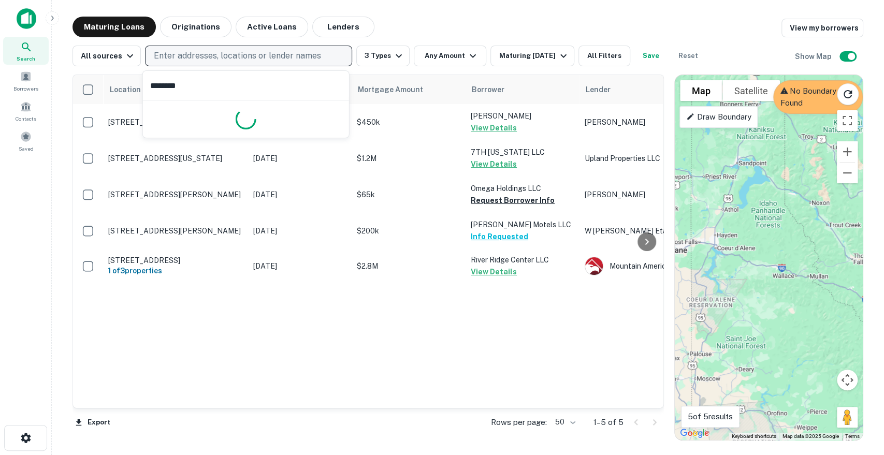
type input "*********"
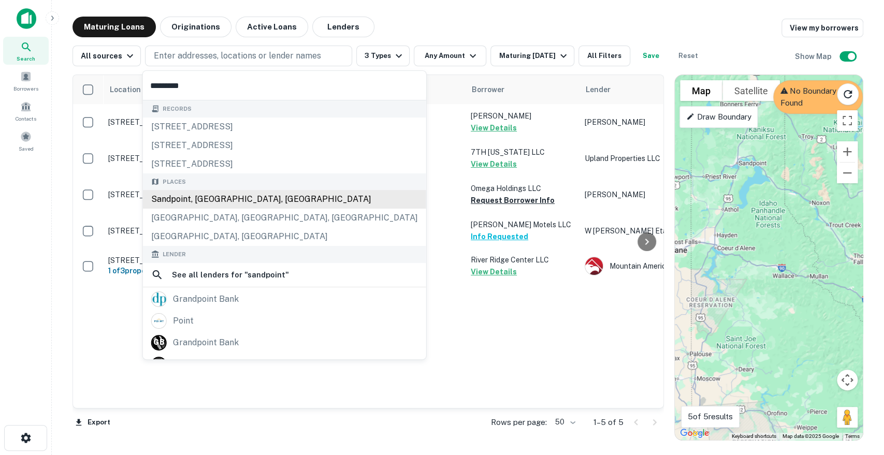
click at [229, 200] on div "Sandpoint, [GEOGRAPHIC_DATA], [GEOGRAPHIC_DATA]" at bounding box center [284, 199] width 283 height 19
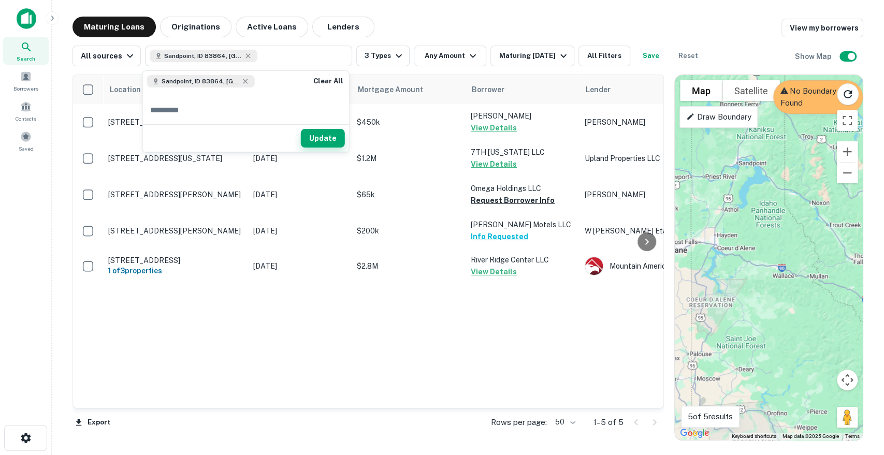
click at [311, 140] on button "Update" at bounding box center [323, 138] width 44 height 19
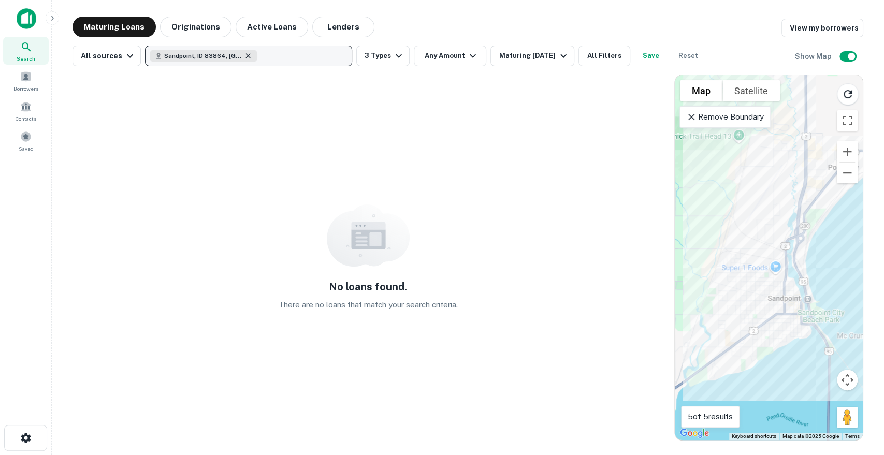
click at [246, 55] on icon "button" at bounding box center [248, 55] width 5 height 5
type input "**********"
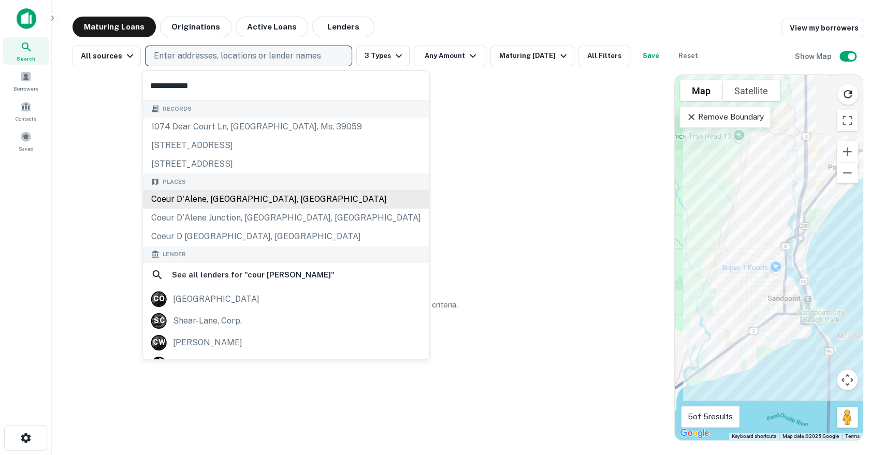
click at [227, 202] on div "Coeur d'Alene, [GEOGRAPHIC_DATA], [GEOGRAPHIC_DATA]" at bounding box center [286, 199] width 286 height 19
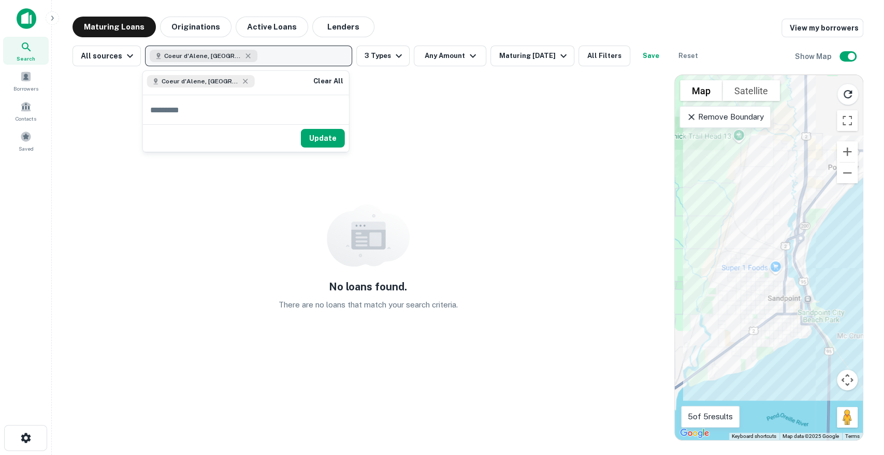
click at [336, 148] on div "Update" at bounding box center [246, 137] width 206 height 27
click at [336, 142] on button "Update" at bounding box center [323, 138] width 44 height 19
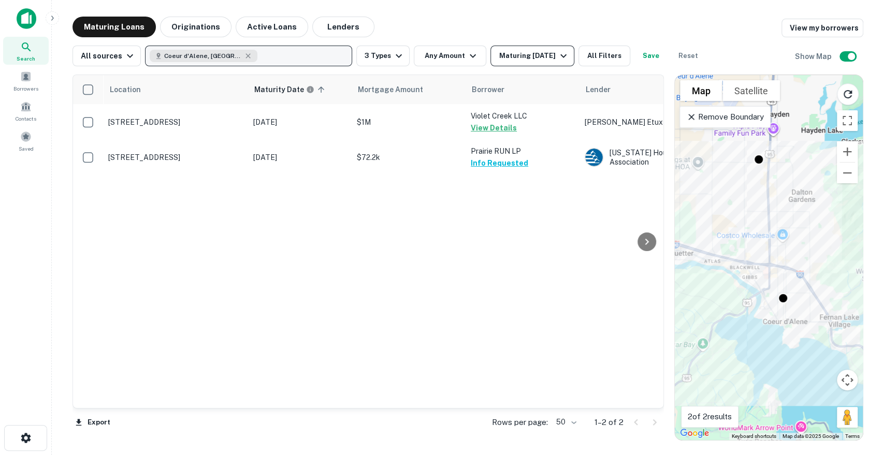
click at [545, 56] on div "Maturing [DATE]" at bounding box center [534, 56] width 70 height 12
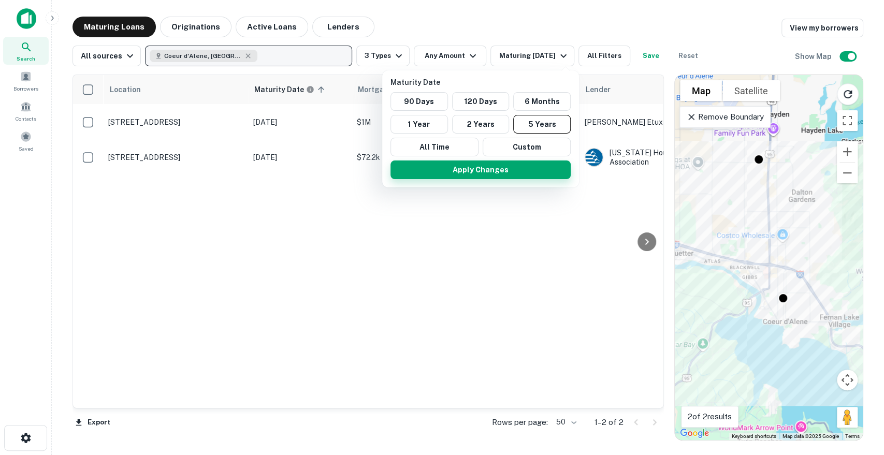
click at [481, 173] on button "Apply Changes" at bounding box center [480, 170] width 180 height 19
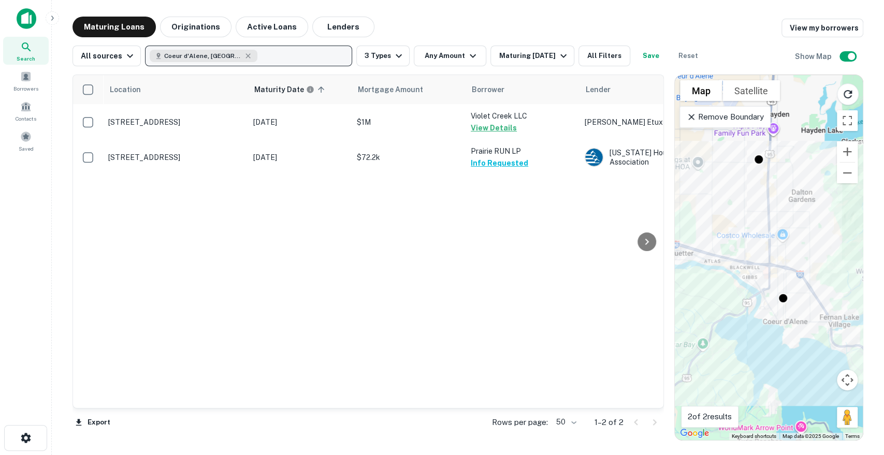
click at [204, 32] on div "Maturity Date 90 Days 120 Days 6 Months 1 Year 2 Years 5 Years All Time Custom …" at bounding box center [442, 227] width 884 height 455
click at [190, 32] on div "Maturity Date 90 Days 120 Days 6 Months 1 Year 2 Years 5 Years All Time Custom …" at bounding box center [442, 227] width 884 height 455
click at [196, 21] on div "Maturity Date 90 Days 120 Days 6 Months 1 Year 2 Years 5 Years All Time Custom …" at bounding box center [442, 227] width 884 height 455
click at [214, 19] on div "Maturity Date 90 Days 120 Days 6 Months 1 Year 2 Years 5 Years All Time Custom …" at bounding box center [442, 227] width 884 height 455
click at [211, 28] on div "Maturity Date 90 Days 120 Days 6 Months 1 Year 2 Years 5 Years All Time Custom …" at bounding box center [442, 227] width 884 height 455
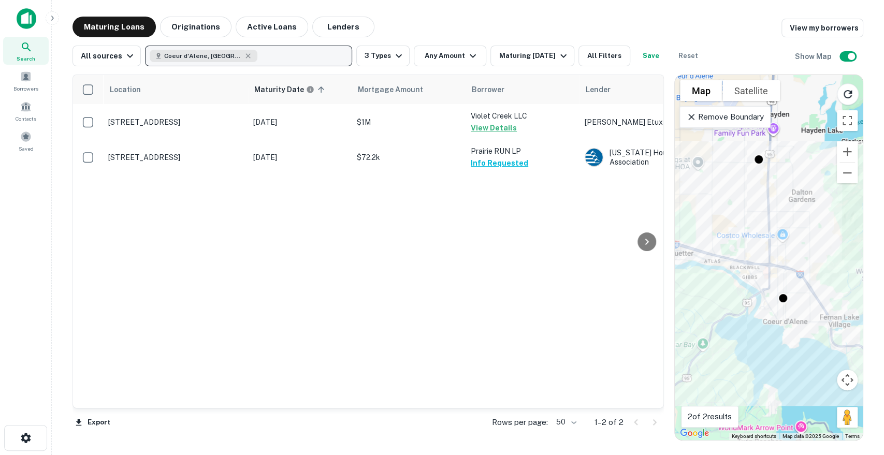
click at [486, 39] on div "Maturity Date 90 Days 120 Days 6 Months 1 Year 2 Years 5 Years All Time Custom …" at bounding box center [442, 227] width 884 height 455
click at [512, 54] on div "Maturity Date 90 Days 120 Days 6 Months 1 Year 2 Years 5 Years All Time Custom …" at bounding box center [442, 227] width 884 height 455
click at [286, 61] on div "Maturity Date 90 Days 120 Days 6 Months 1 Year 2 Years 5 Years All Time Custom …" at bounding box center [442, 227] width 884 height 455
click at [538, 63] on button "Maturing [DATE]" at bounding box center [531, 56] width 83 height 21
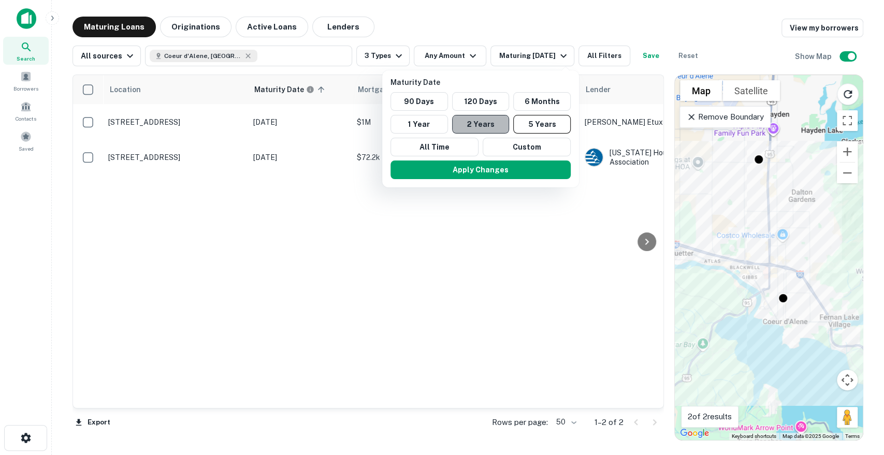
click at [493, 127] on button "2 Years" at bounding box center [480, 124] width 57 height 19
drag, startPoint x: 481, startPoint y: 169, endPoint x: 190, endPoint y: 34, distance: 320.7
click at [481, 169] on button "Apply Changes" at bounding box center [480, 170] width 180 height 19
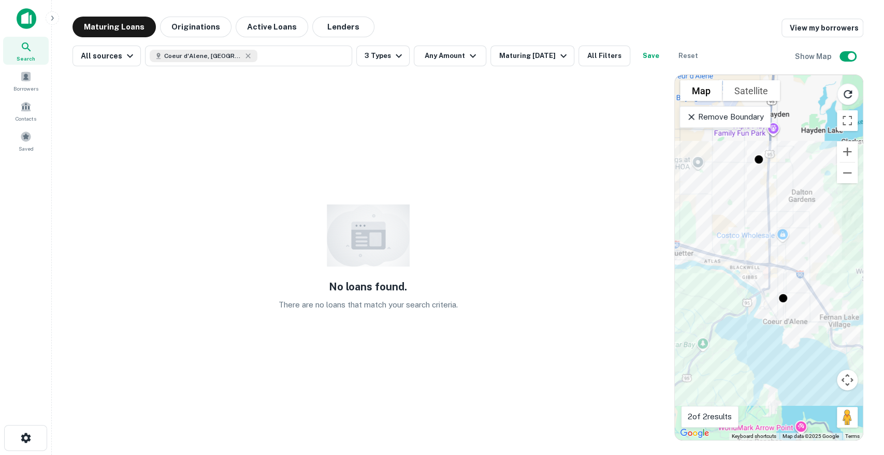
click at [190, 34] on button "Originations" at bounding box center [195, 27] width 71 height 21
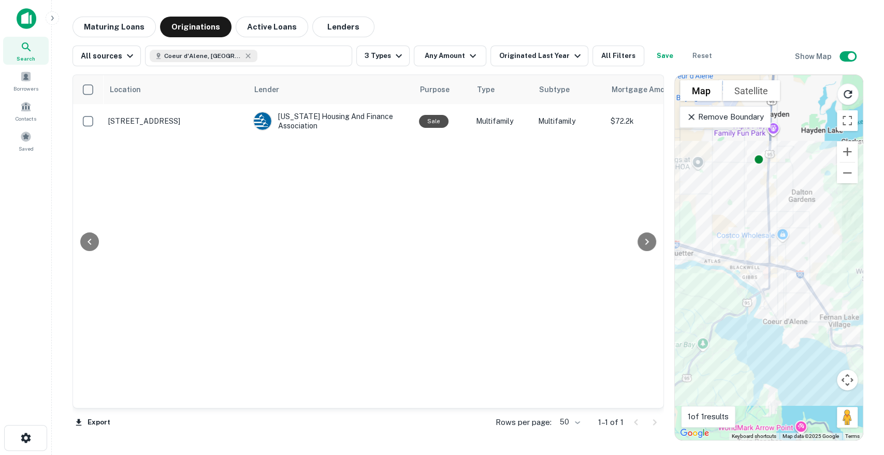
scroll to position [0, 327]
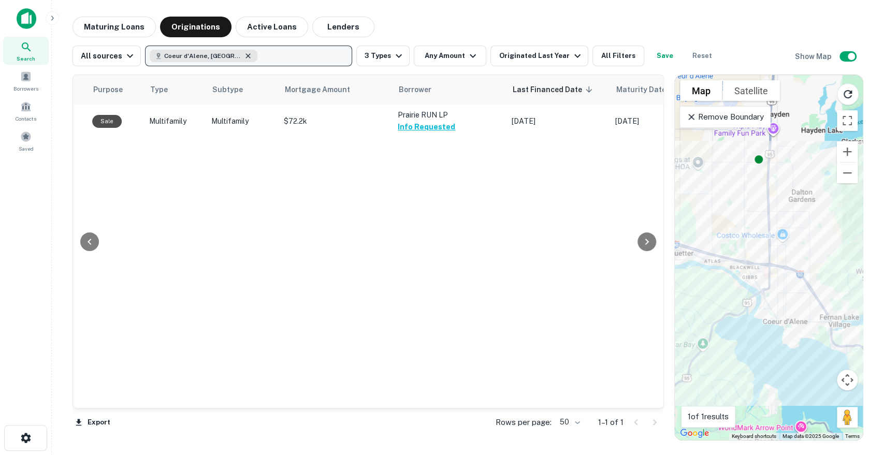
click at [244, 56] on icon "button" at bounding box center [248, 56] width 8 height 8
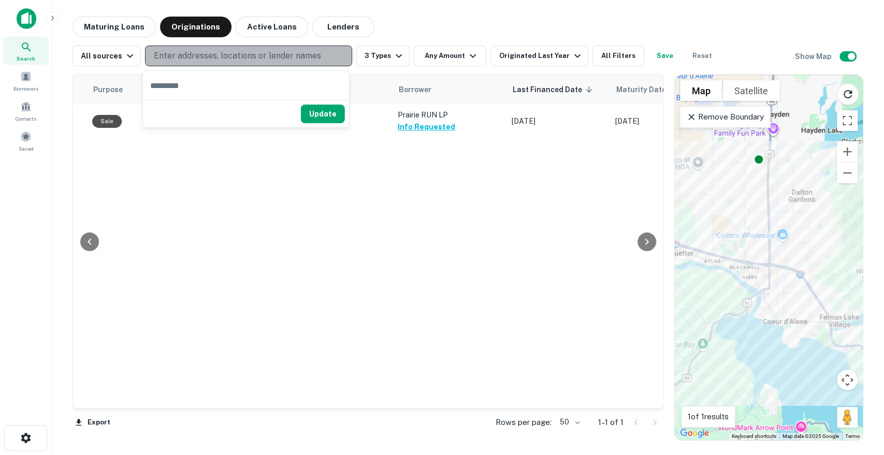
click at [241, 56] on p "Enter addresses, locations or lender names" at bounding box center [237, 56] width 167 height 12
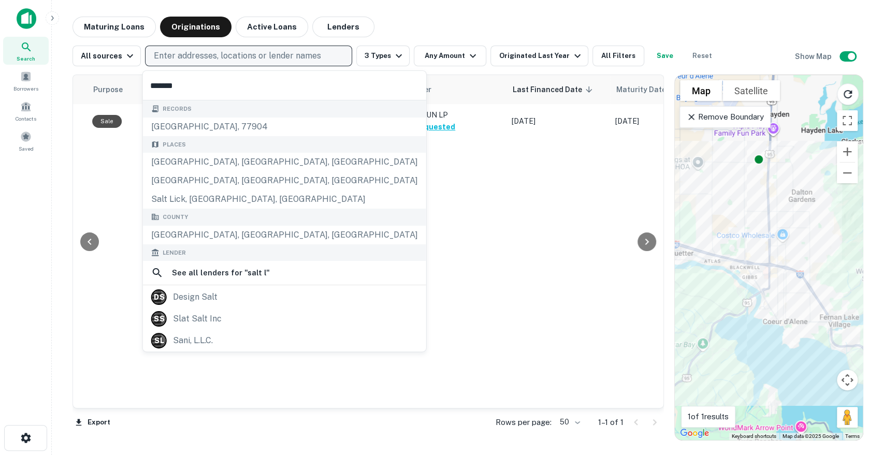
type input "********"
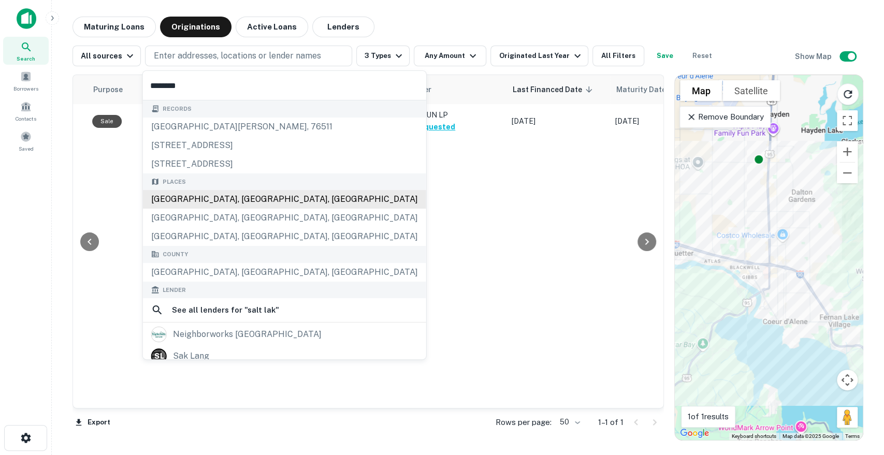
click at [233, 203] on div "Salt Lake City, UT, USA" at bounding box center [284, 199] width 283 height 19
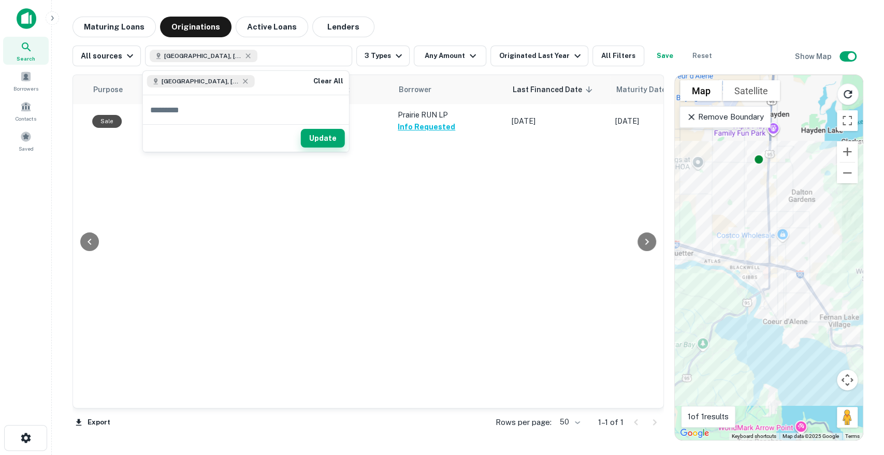
click at [324, 134] on button "Update" at bounding box center [323, 138] width 44 height 19
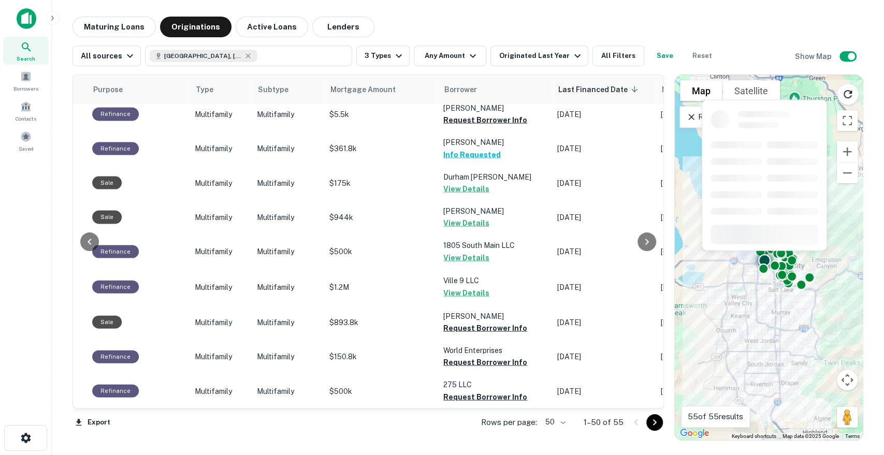
scroll to position [1471, 327]
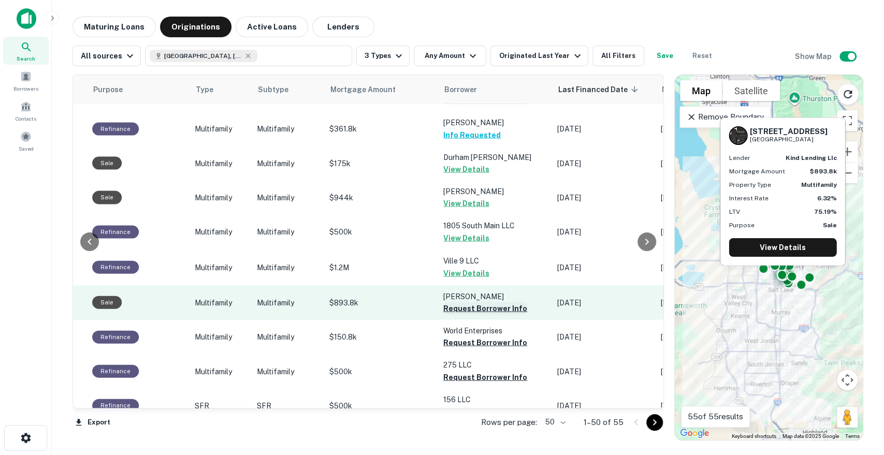
click at [491, 302] on button "Request Borrower Info" at bounding box center [485, 308] width 84 height 12
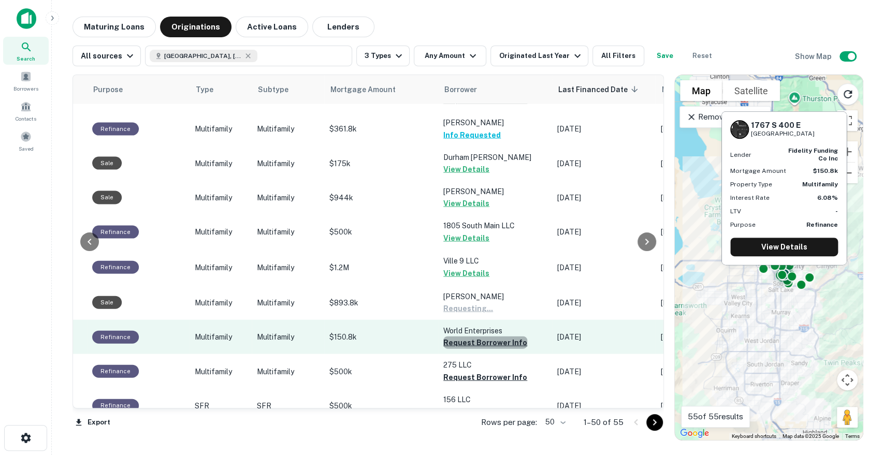
click at [480, 337] on button "Request Borrower Info" at bounding box center [485, 343] width 84 height 12
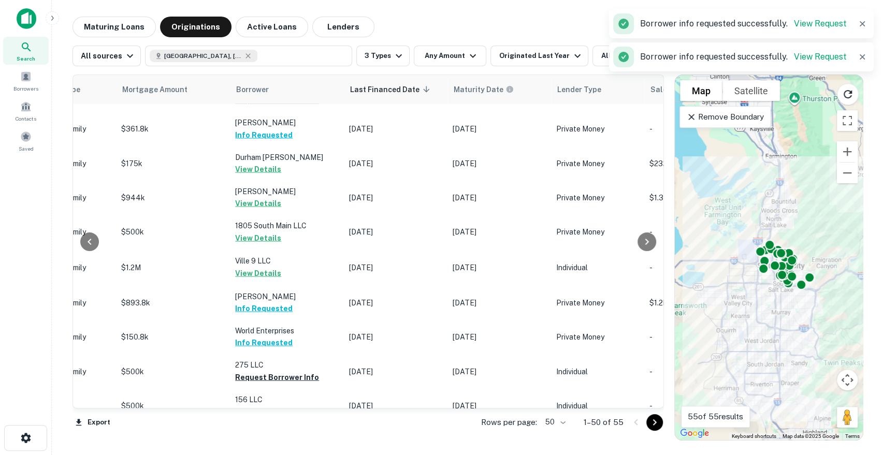
scroll to position [1471, 533]
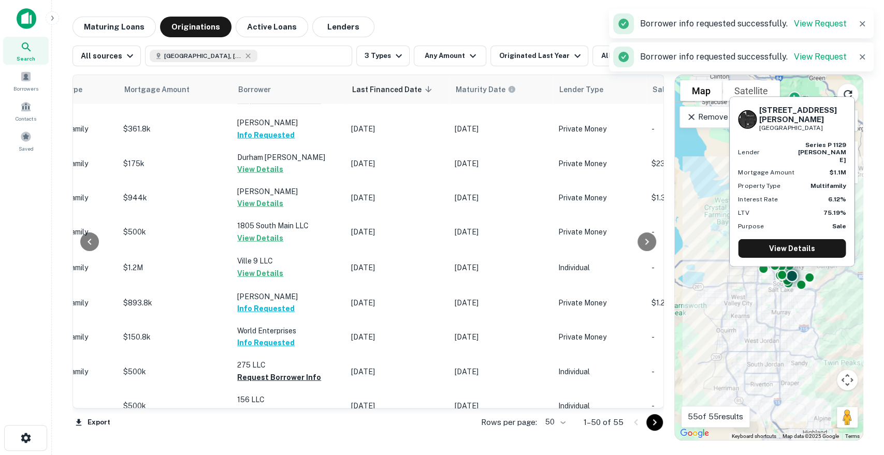
click at [287, 441] on button "Request Borrower Info" at bounding box center [279, 447] width 84 height 12
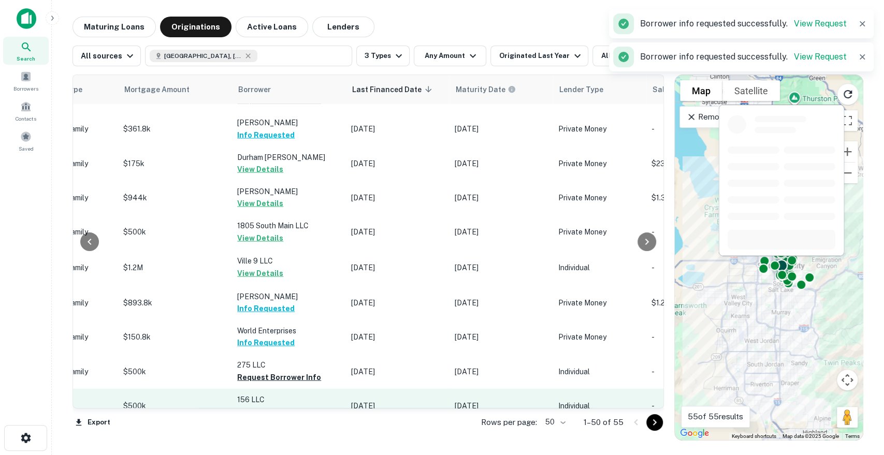
drag, startPoint x: 289, startPoint y: 354, endPoint x: 294, endPoint y: 344, distance: 11.4
click at [289, 405] on button "Request Borrower Info" at bounding box center [279, 411] width 84 height 12
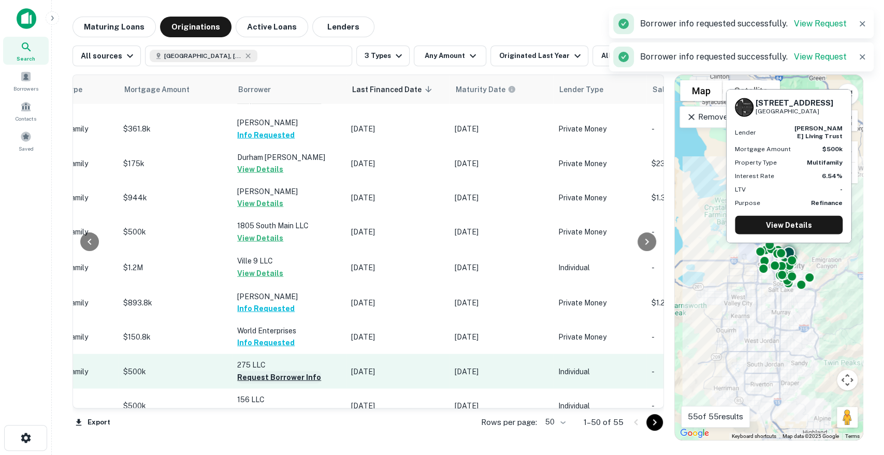
click at [293, 371] on button "Request Borrower Info" at bounding box center [279, 377] width 84 height 12
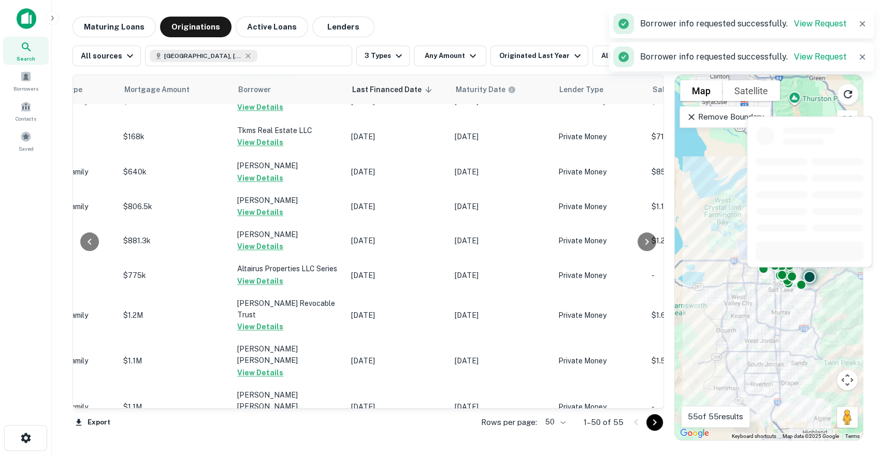
scroll to position [781, 533]
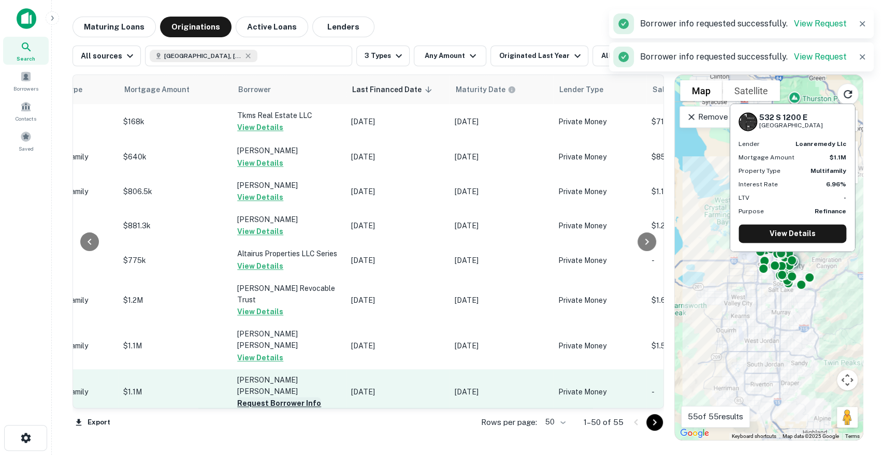
click at [285, 397] on button "Request Borrower Info" at bounding box center [279, 403] width 84 height 12
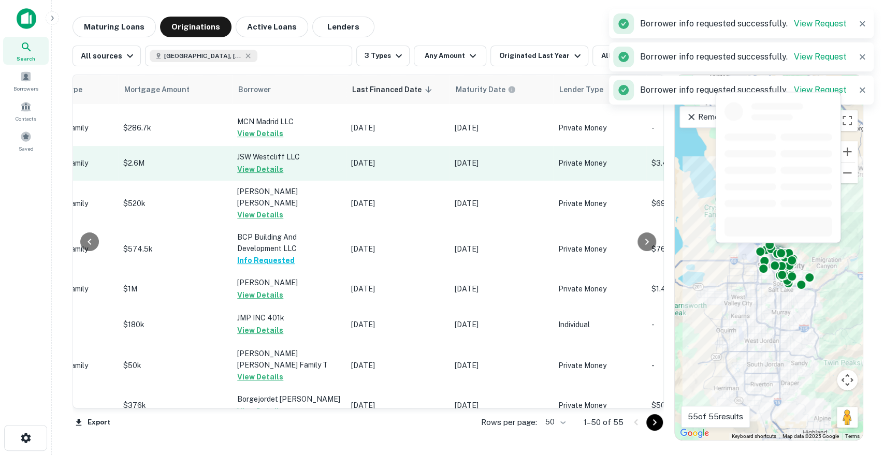
scroll to position [91, 533]
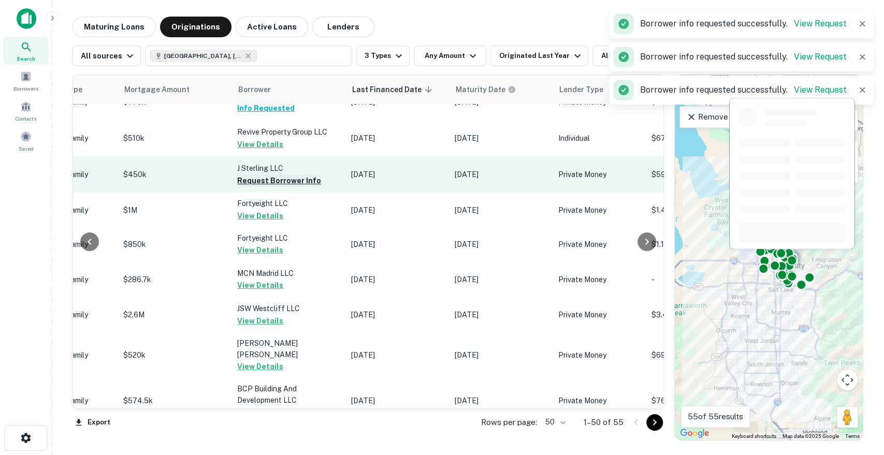
click at [293, 180] on button "Request Borrower Info" at bounding box center [279, 181] width 84 height 12
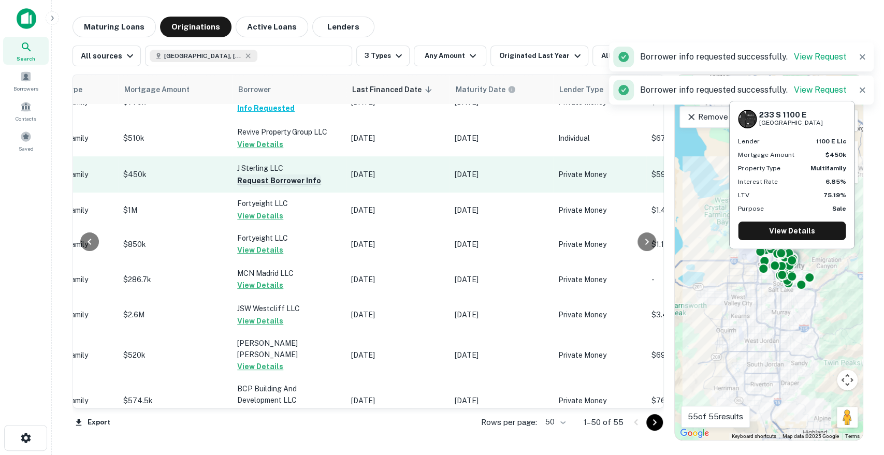
scroll to position [0, 533]
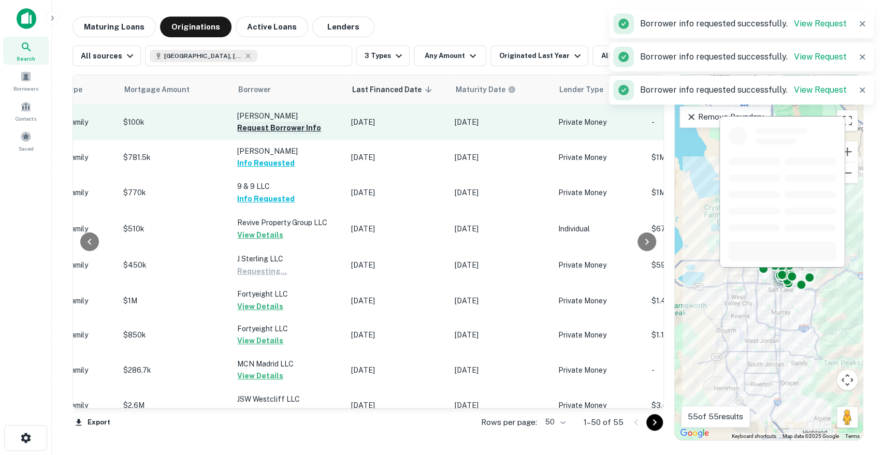
click at [298, 130] on button "Request Borrower Info" at bounding box center [279, 128] width 84 height 12
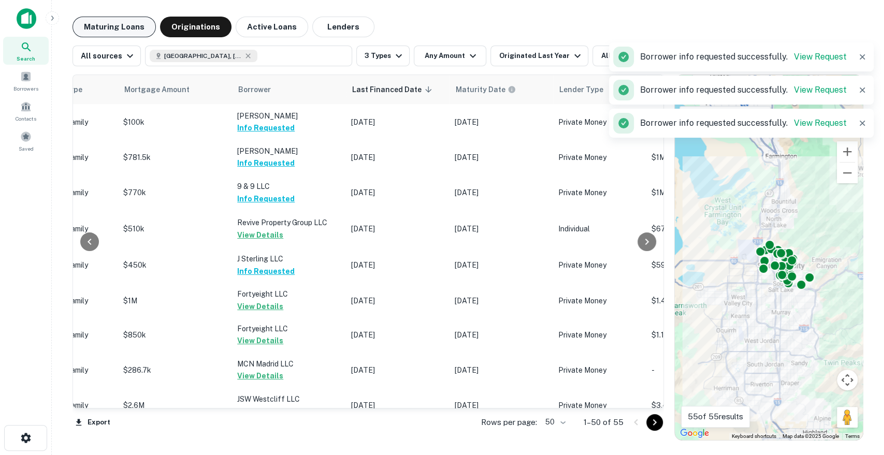
click at [126, 25] on button "Maturing Loans" at bounding box center [113, 27] width 83 height 21
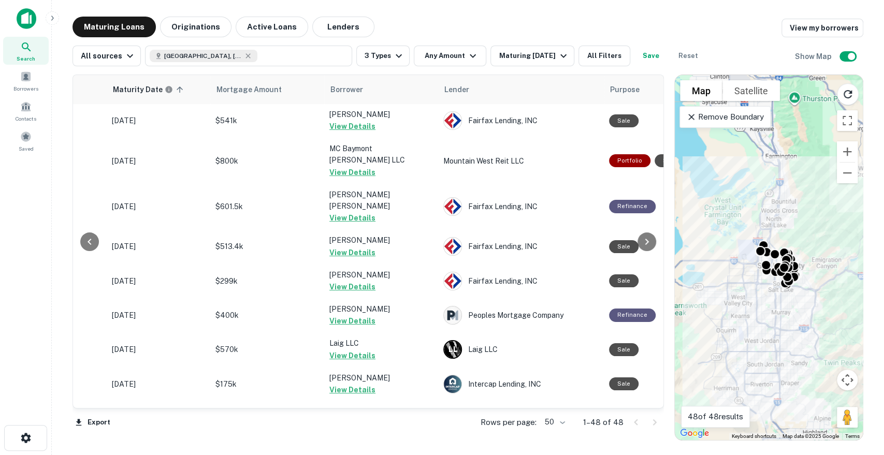
scroll to position [0, 141]
click at [542, 57] on div "Maturing [DATE]" at bounding box center [534, 56] width 70 height 12
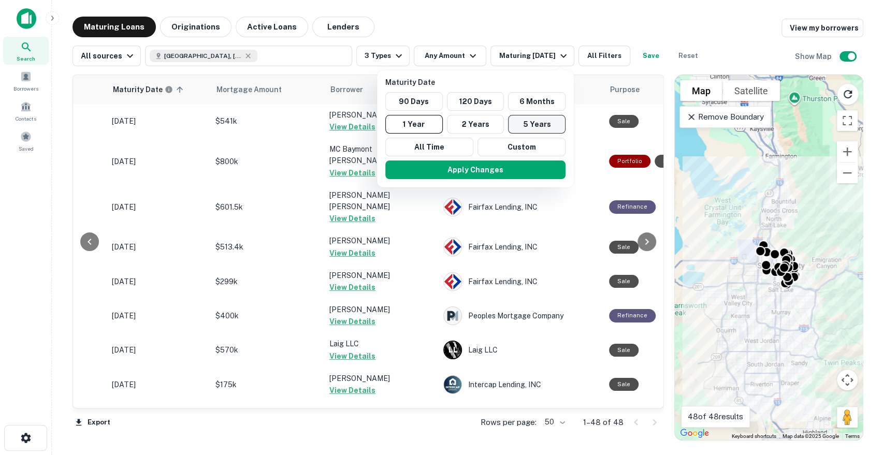
click at [529, 124] on button "5 Years" at bounding box center [536, 124] width 57 height 19
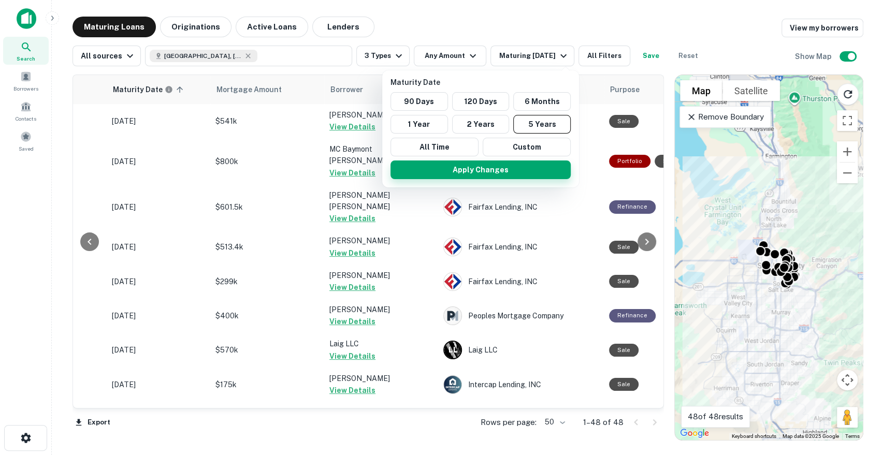
click at [484, 172] on button "Apply Changes" at bounding box center [480, 170] width 180 height 19
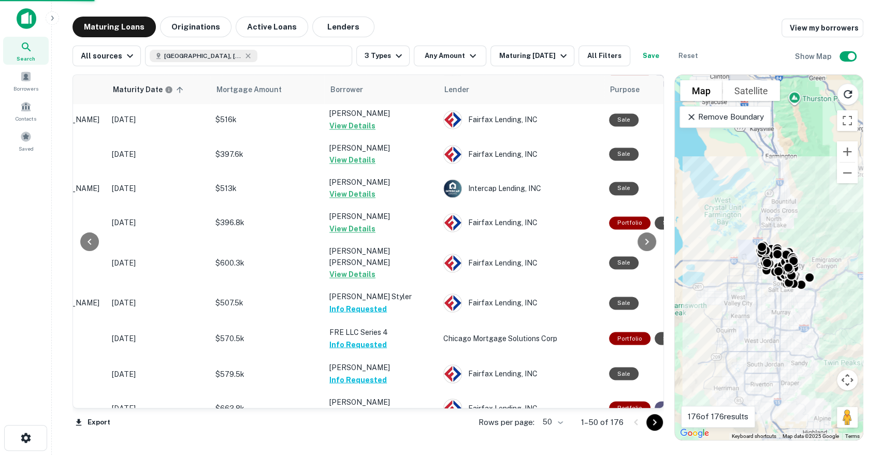
scroll to position [1450, 141]
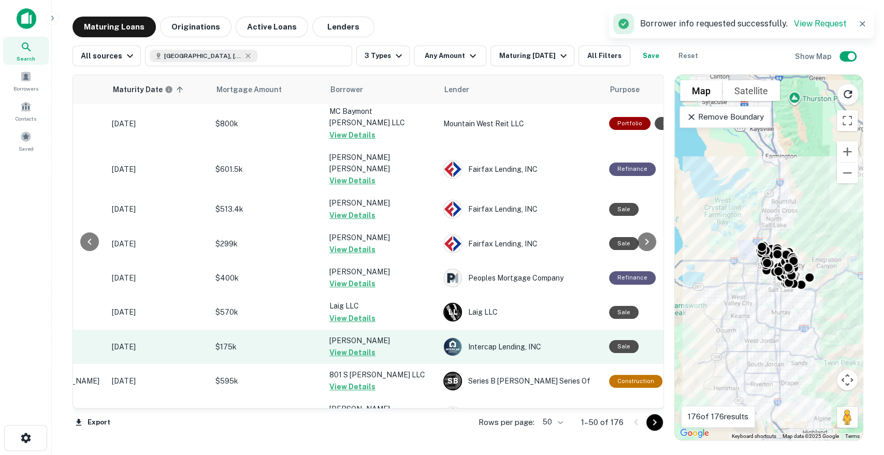
scroll to position [0, 141]
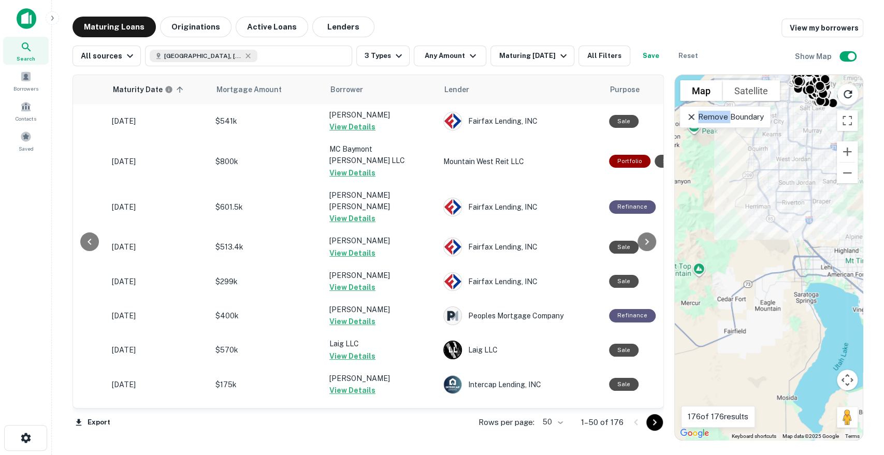
drag, startPoint x: 736, startPoint y: 189, endPoint x: 748, endPoint y: 272, distance: 83.6
click at [747, 338] on div "To activate drag with keyboard, press Alt + Enter. Once in keyboard drag state,…" at bounding box center [769, 257] width 188 height 365
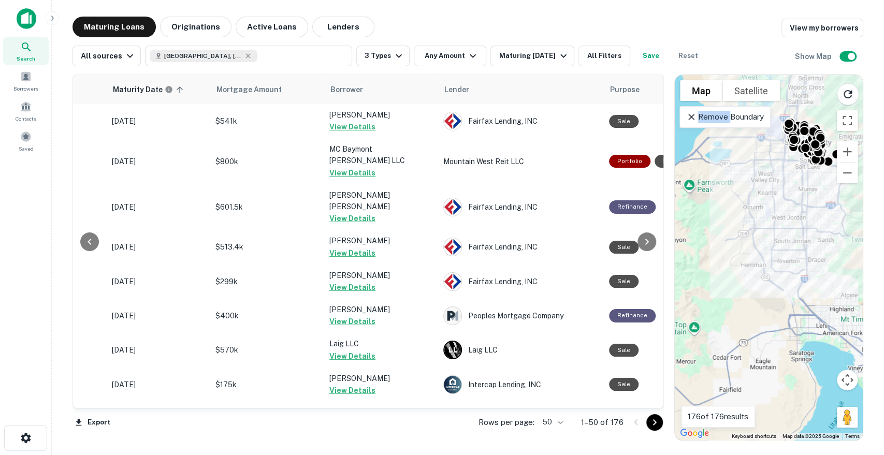
drag, startPoint x: 756, startPoint y: 306, endPoint x: 750, endPoint y: 344, distance: 38.7
click at [750, 344] on div "To activate drag with keyboard, press Alt + Enter. Once in keyboard drag state,…" at bounding box center [769, 257] width 188 height 365
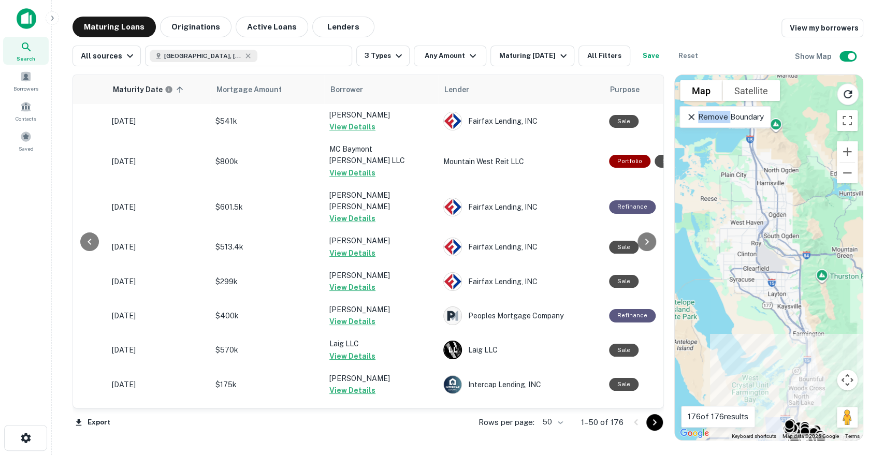
drag, startPoint x: 751, startPoint y: 168, endPoint x: 752, endPoint y: 336, distance: 167.3
click at [752, 336] on div "To activate drag with keyboard, press Alt + Enter. Once in keyboard drag state,…" at bounding box center [769, 257] width 188 height 365
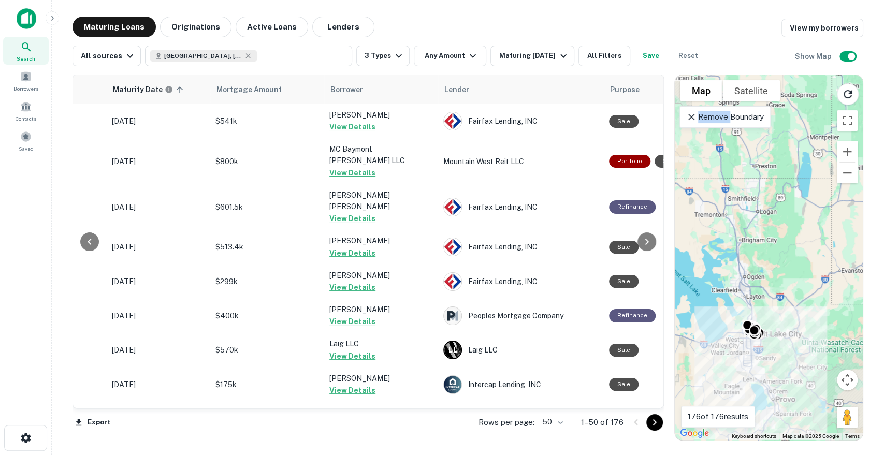
drag, startPoint x: 765, startPoint y: 356, endPoint x: 741, endPoint y: 389, distance: 40.8
click at [742, 388] on div "To activate drag with keyboard, press Alt + Enter. Once in keyboard drag state,…" at bounding box center [769, 257] width 188 height 365
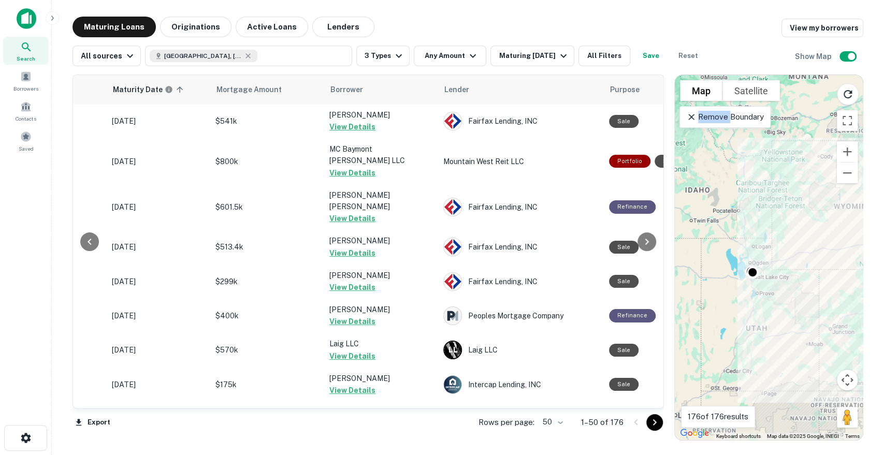
drag, startPoint x: 777, startPoint y: 375, endPoint x: 787, endPoint y: 278, distance: 97.8
click at [787, 278] on div "To activate drag with keyboard, press Alt + Enter. Once in keyboard drag state,…" at bounding box center [769, 257] width 188 height 365
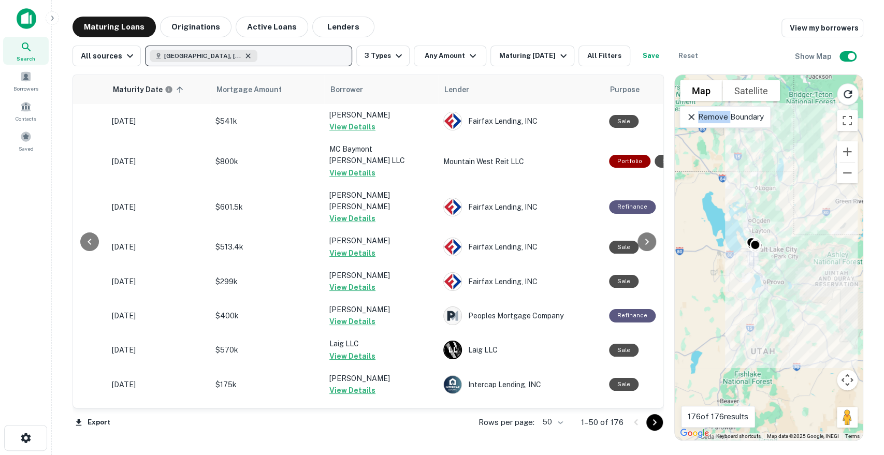
click at [246, 54] on icon "button" at bounding box center [248, 55] width 5 height 5
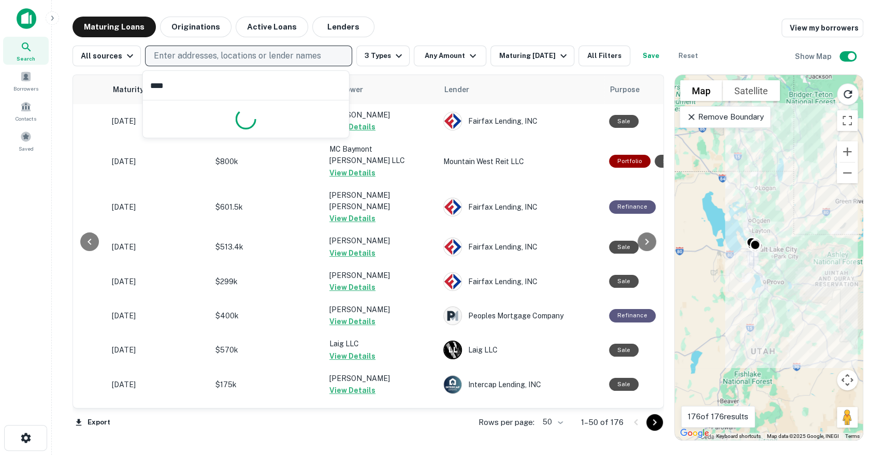
type input "*****"
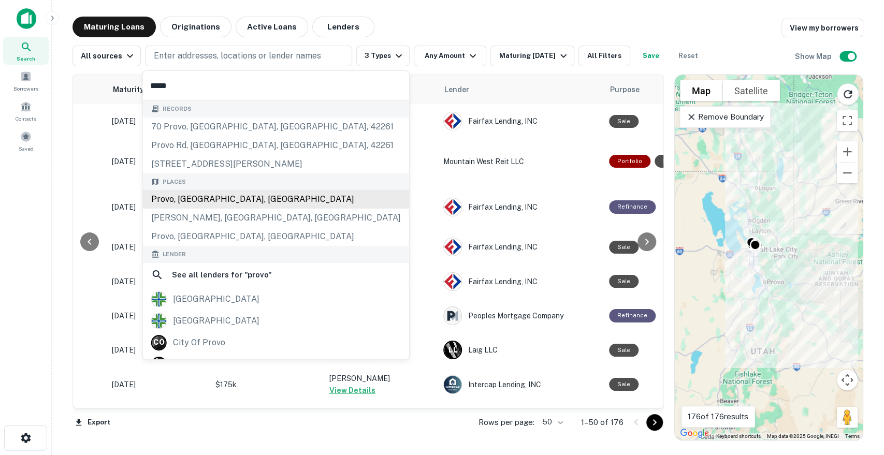
click at [235, 205] on div "Provo, UT, USA" at bounding box center [276, 199] width 266 height 19
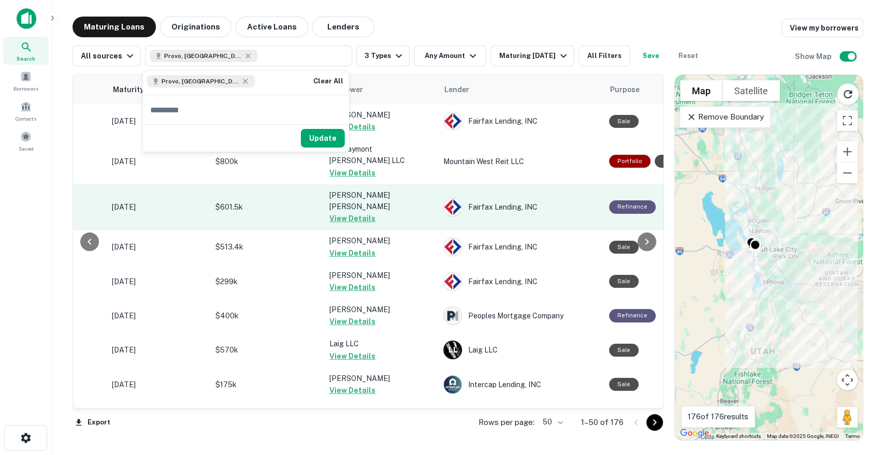
drag, startPoint x: 335, startPoint y: 135, endPoint x: 376, endPoint y: 194, distance: 72.1
click at [335, 135] on button "Update" at bounding box center [323, 138] width 44 height 19
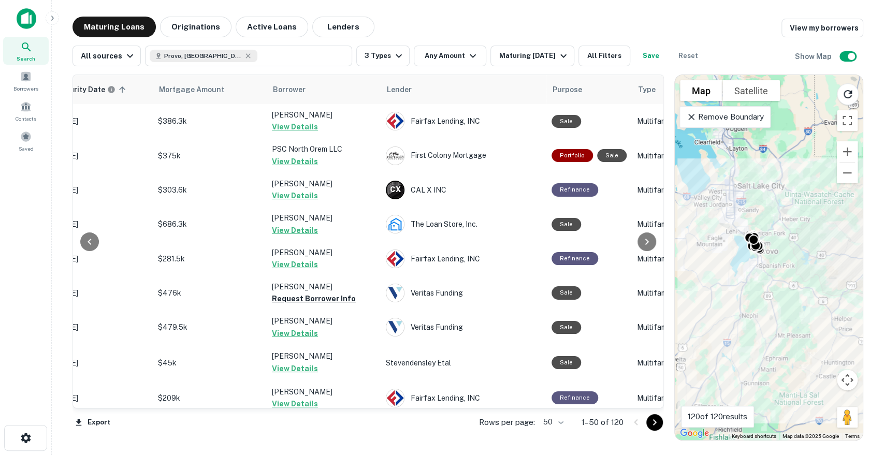
scroll to position [0, 192]
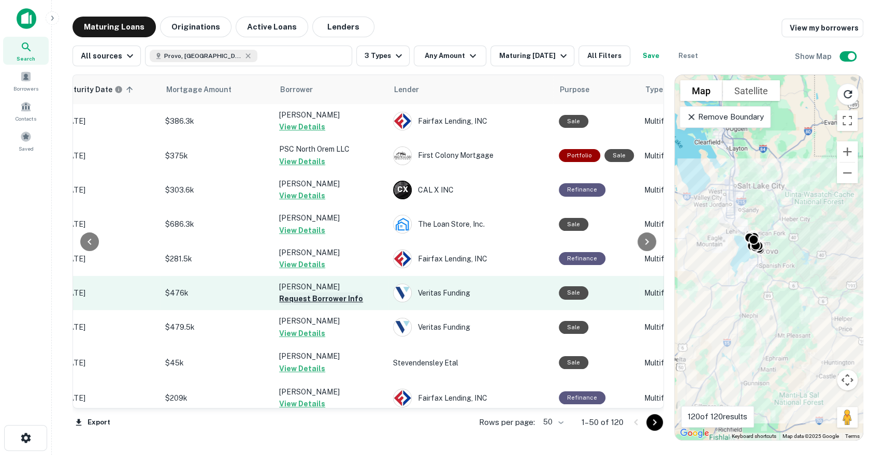
click at [302, 297] on button "Request Borrower Info" at bounding box center [321, 299] width 84 height 12
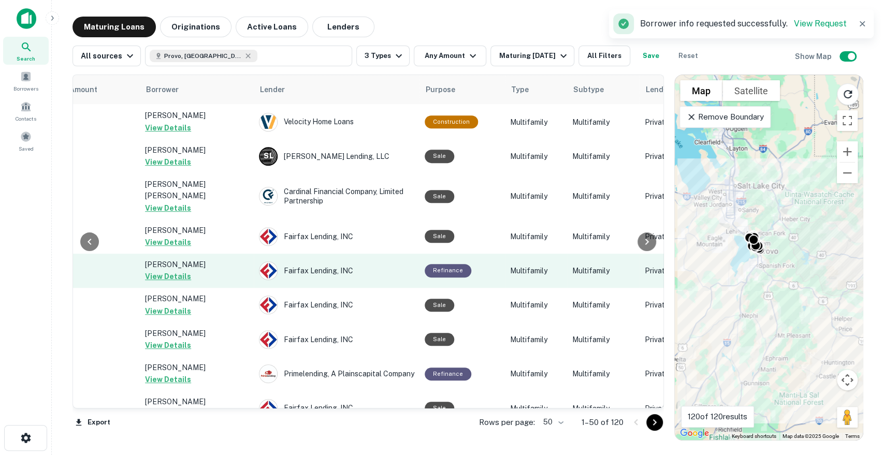
scroll to position [172, 326]
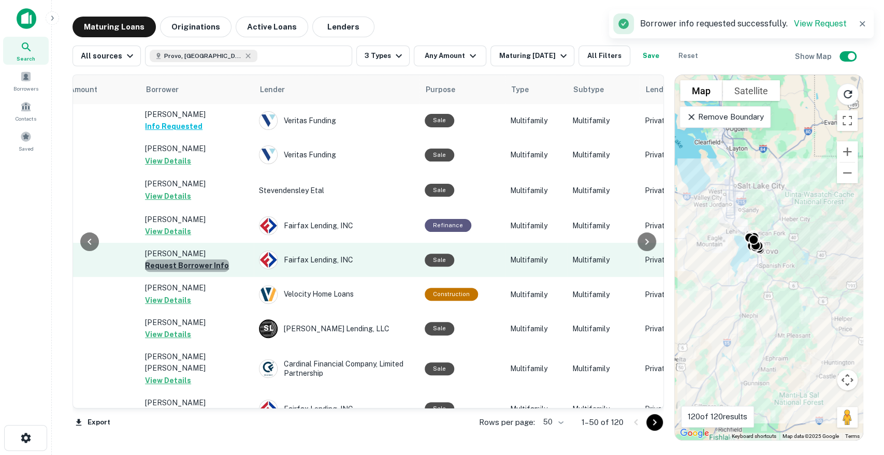
click at [202, 264] on button "Request Borrower Info" at bounding box center [187, 265] width 84 height 12
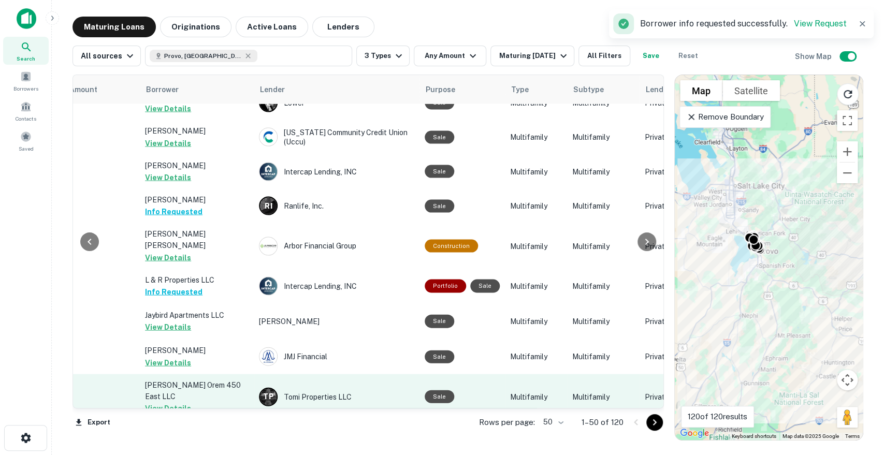
scroll to position [1442, 326]
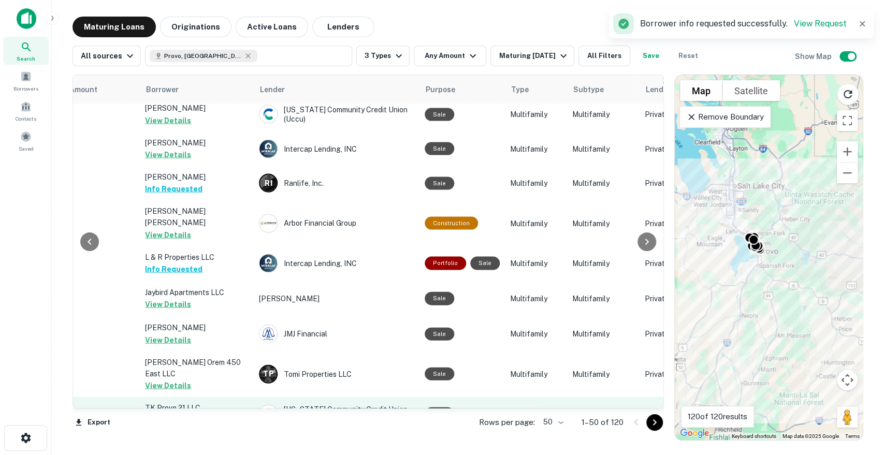
click at [190, 414] on button "Request Borrower Info" at bounding box center [187, 420] width 84 height 12
click at [195, 448] on button "Request Borrower Info" at bounding box center [187, 454] width 84 height 12
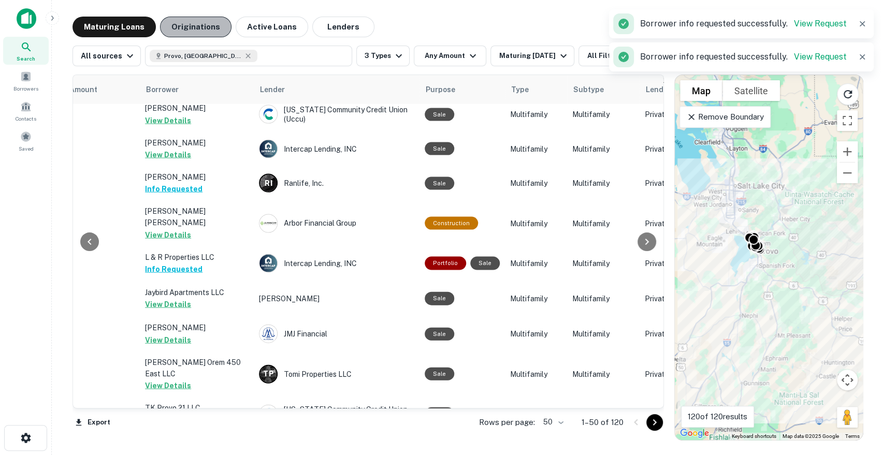
click at [199, 22] on button "Originations" at bounding box center [195, 27] width 71 height 21
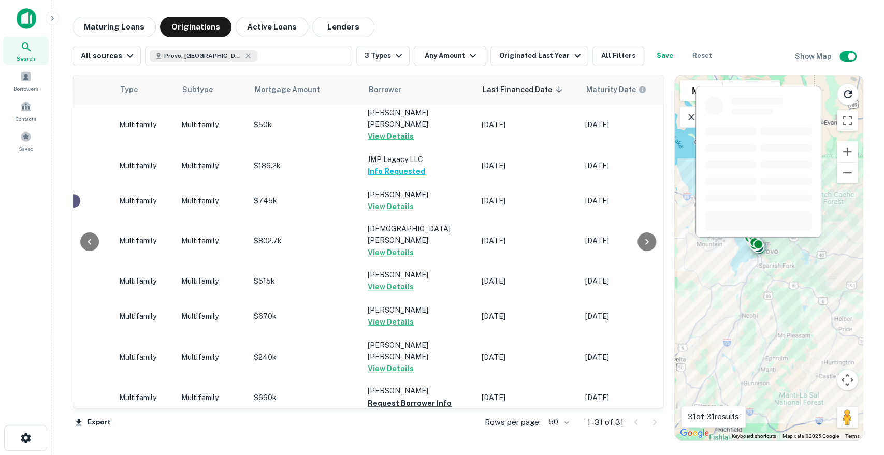
scroll to position [505, 385]
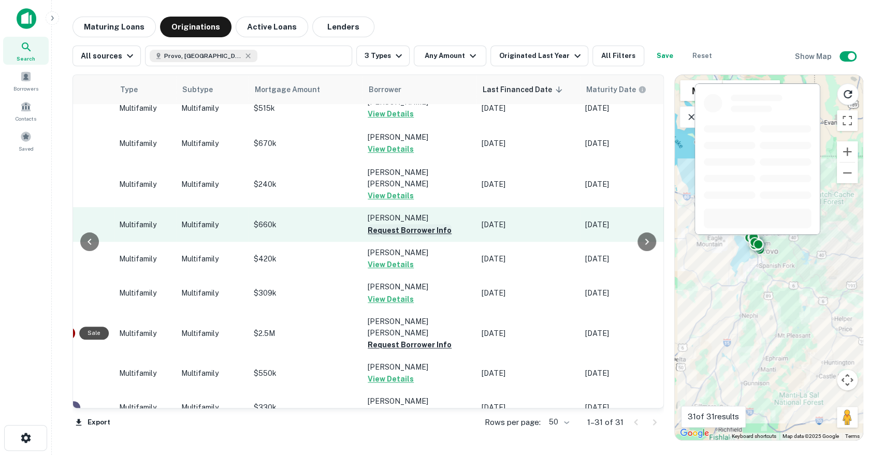
click at [403, 224] on button "Request Borrower Info" at bounding box center [410, 230] width 84 height 12
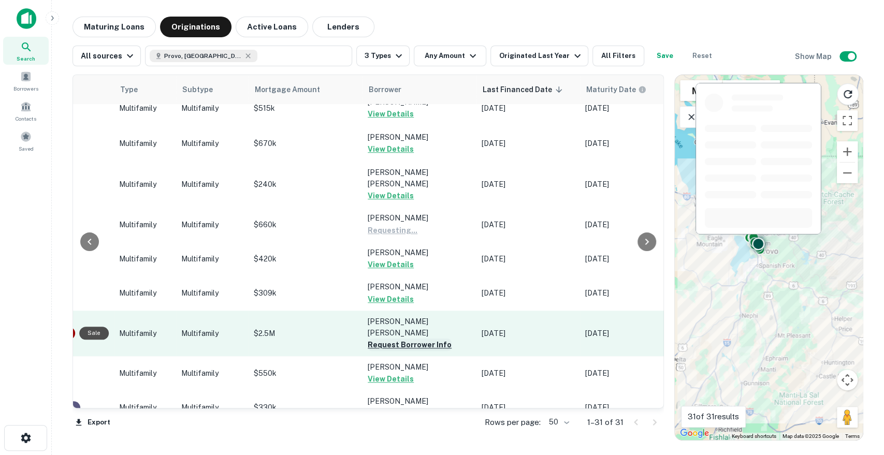
click at [409, 339] on button "Request Borrower Info" at bounding box center [410, 345] width 84 height 12
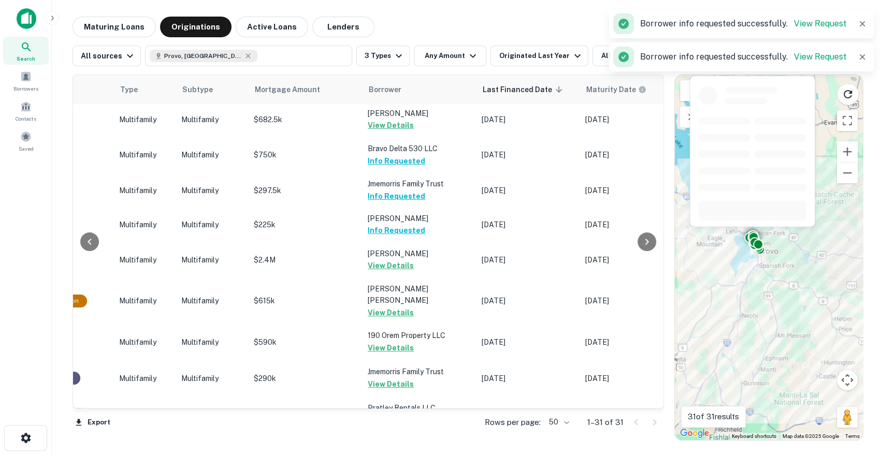
scroll to position [0, 385]
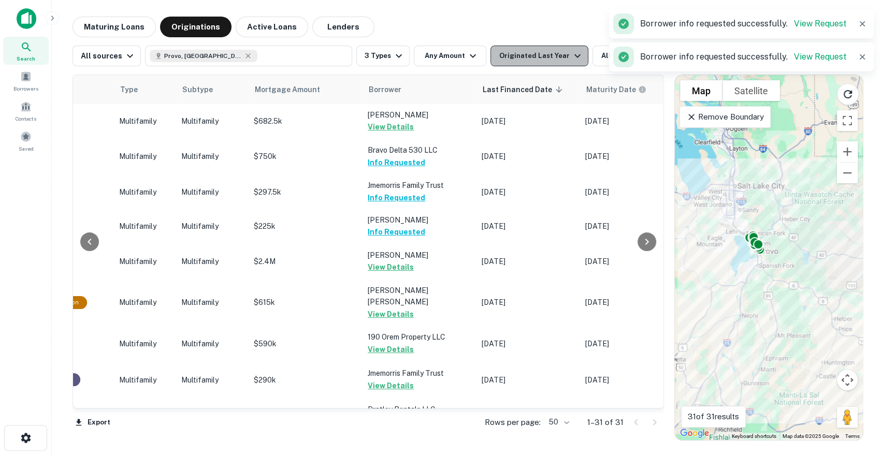
click at [541, 63] on button "Originated Last Year" at bounding box center [538, 56] width 97 height 21
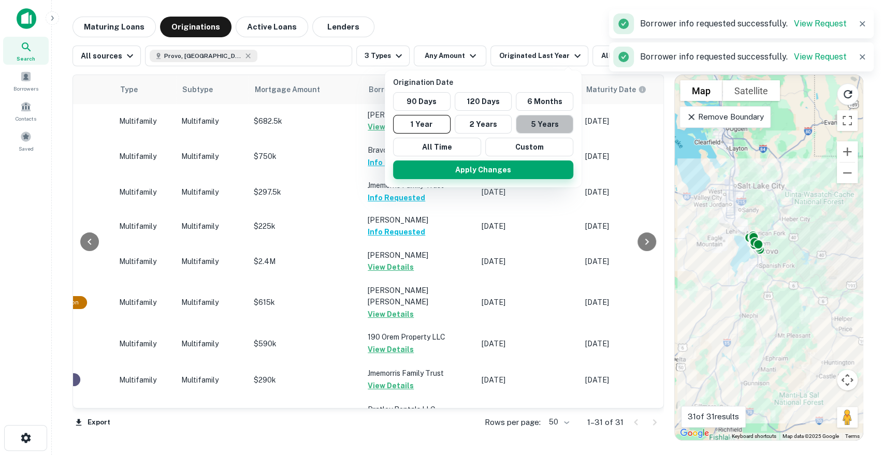
drag, startPoint x: 537, startPoint y: 120, endPoint x: 498, endPoint y: 167, distance: 61.1
click at [539, 119] on button "5 Years" at bounding box center [544, 124] width 57 height 19
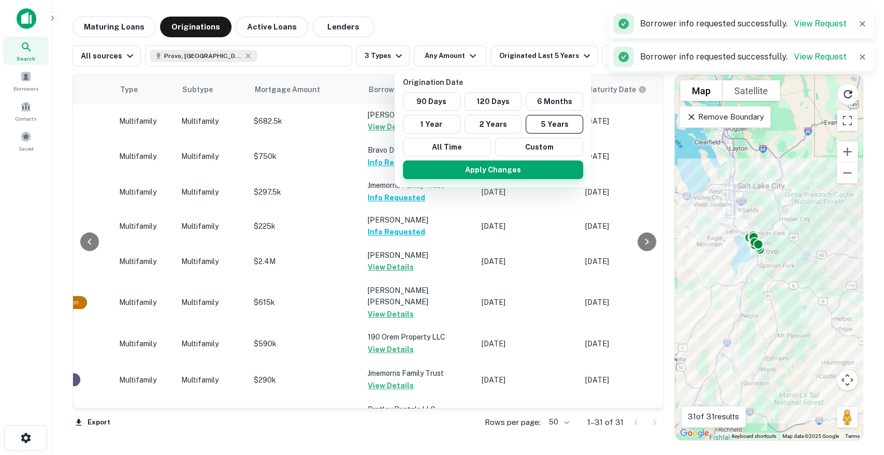
click at [485, 173] on button "Apply Changes" at bounding box center [493, 170] width 180 height 19
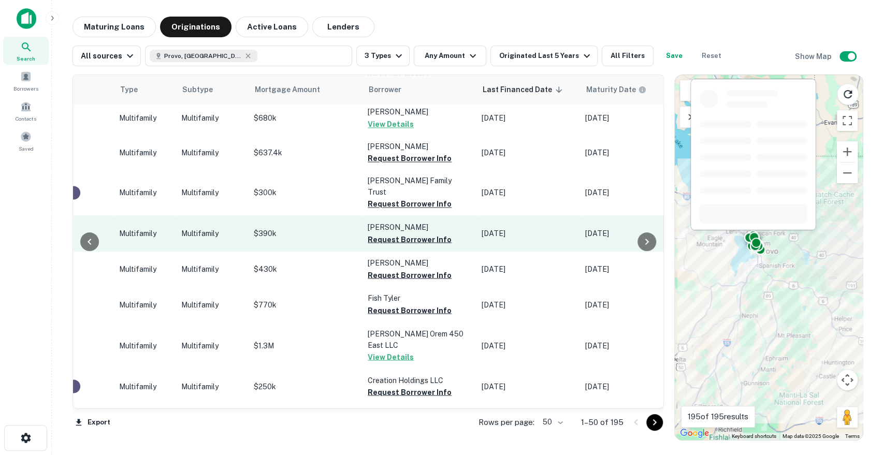
scroll to position [1093, 385]
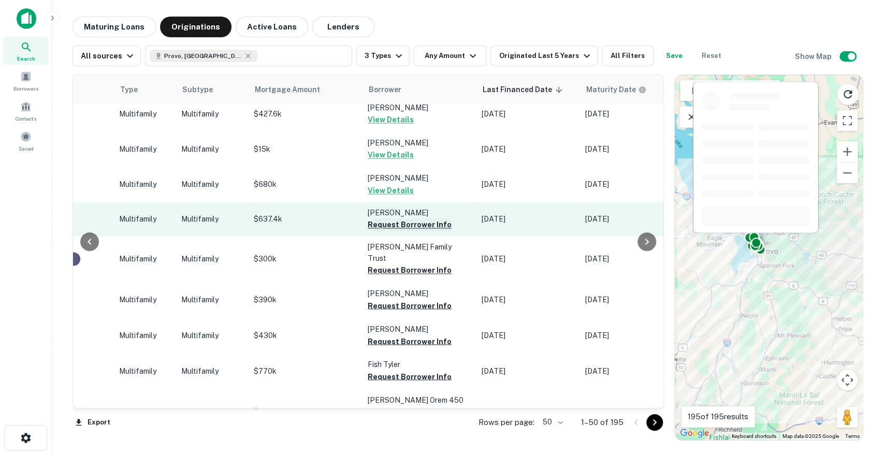
click at [414, 219] on button "Request Borrower Info" at bounding box center [410, 225] width 84 height 12
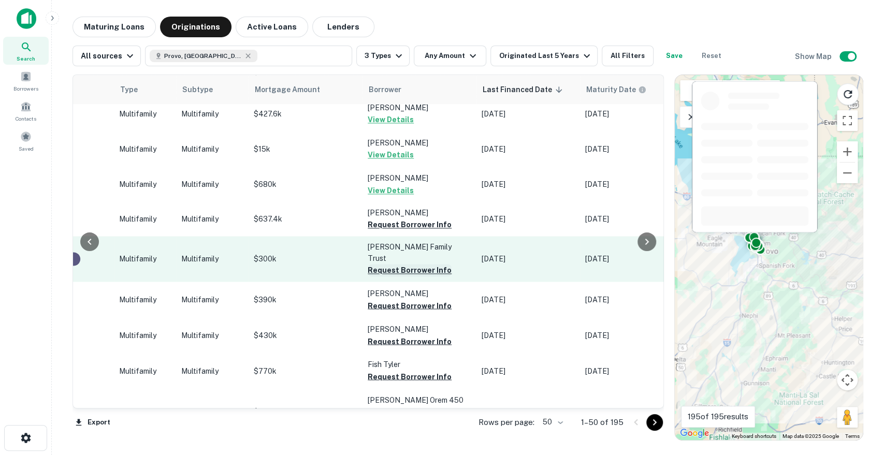
click at [410, 264] on button "Request Borrower Info" at bounding box center [410, 270] width 84 height 12
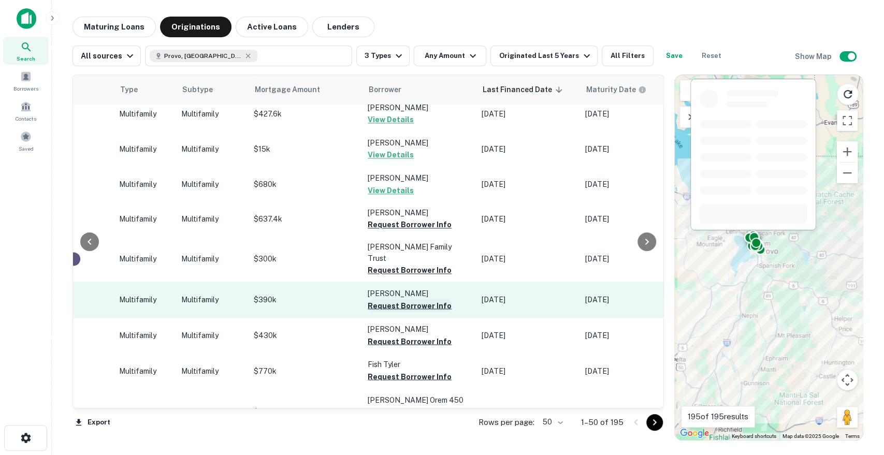
click at [410, 299] on button "Request Borrower Info" at bounding box center [410, 305] width 84 height 12
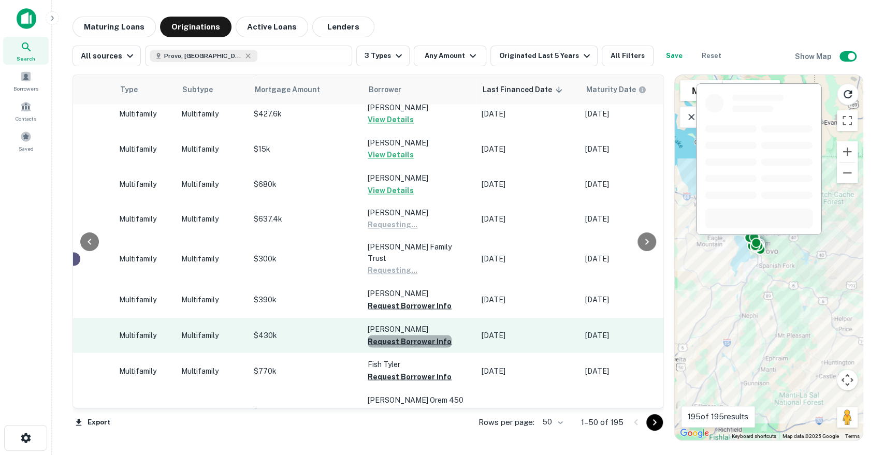
click at [406, 335] on button "Request Borrower Info" at bounding box center [410, 341] width 84 height 12
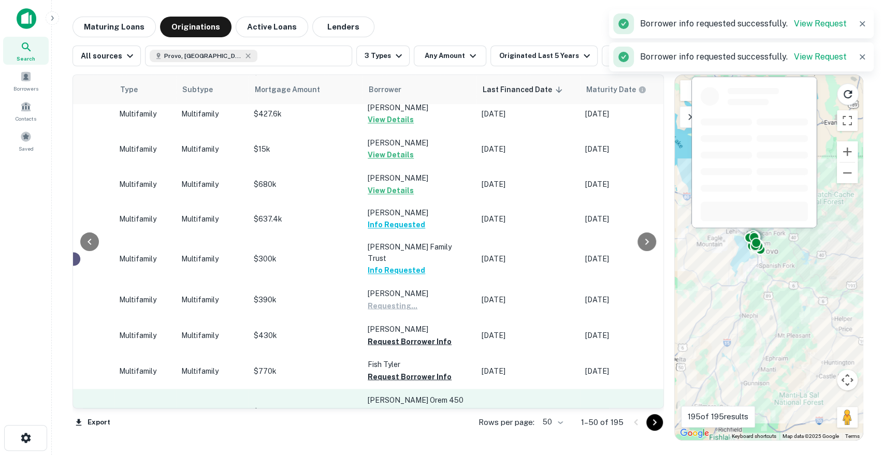
click at [401, 370] on button "Request Borrower Info" at bounding box center [410, 376] width 84 height 12
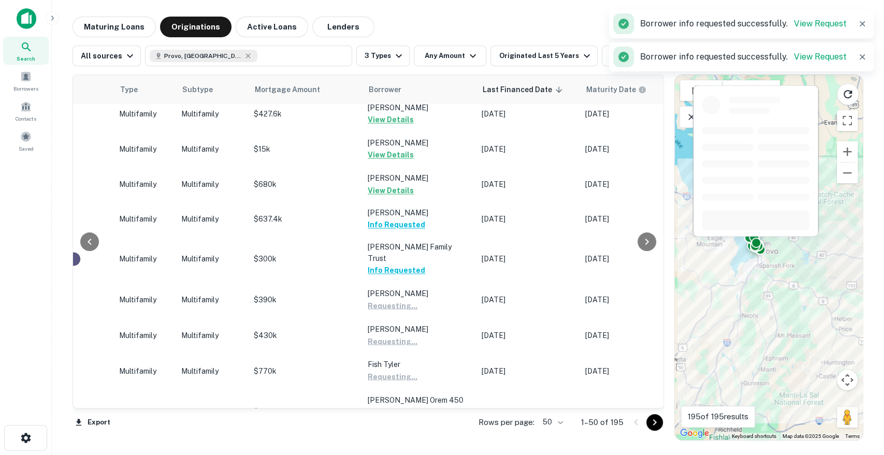
click at [409, 452] on button "Request Borrower Info" at bounding box center [410, 458] width 84 height 12
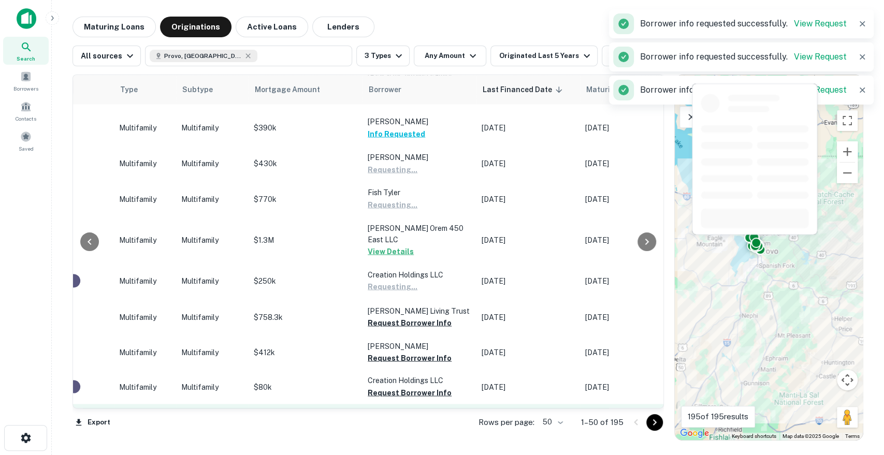
scroll to position [1266, 385]
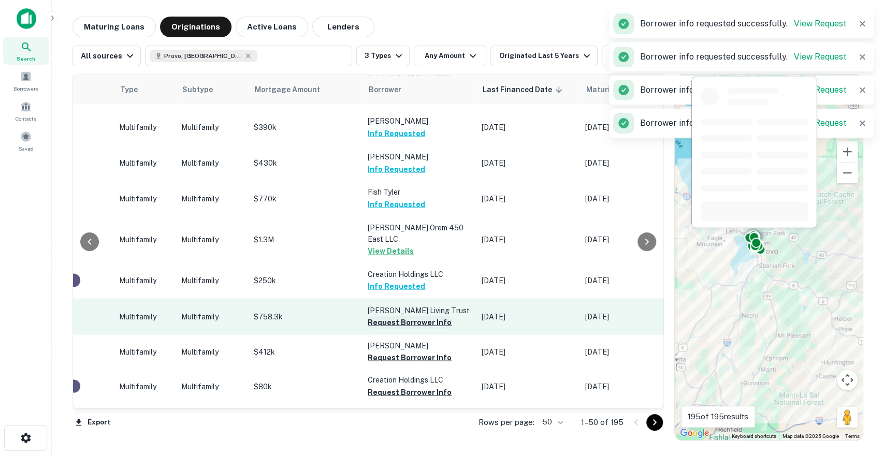
click at [402, 316] on button "Request Borrower Info" at bounding box center [410, 322] width 84 height 12
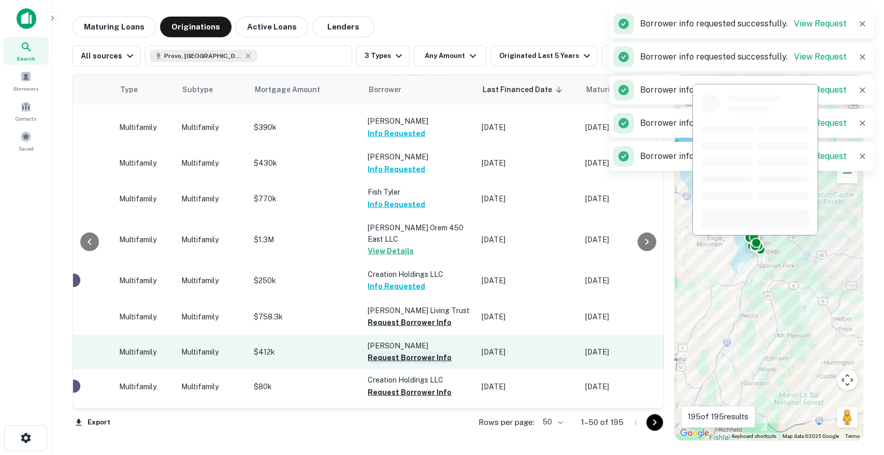
click at [406, 351] on button "Request Borrower Info" at bounding box center [410, 357] width 84 height 12
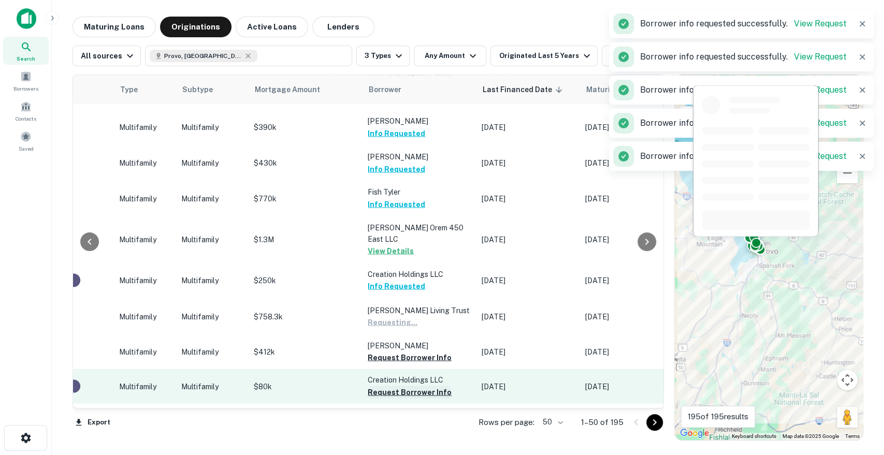
click at [411, 386] on button "Request Borrower Info" at bounding box center [410, 392] width 84 height 12
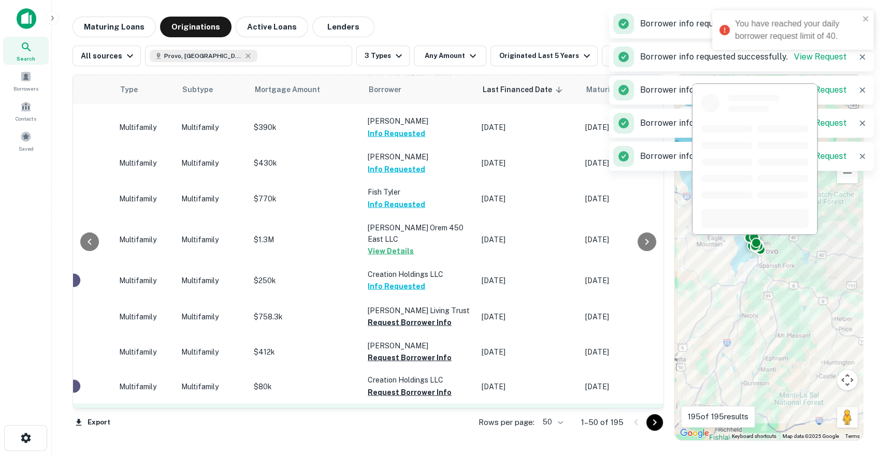
click at [412, 420] on button "Request Borrower Info" at bounding box center [410, 426] width 84 height 12
